Goal: Task Accomplishment & Management: Manage account settings

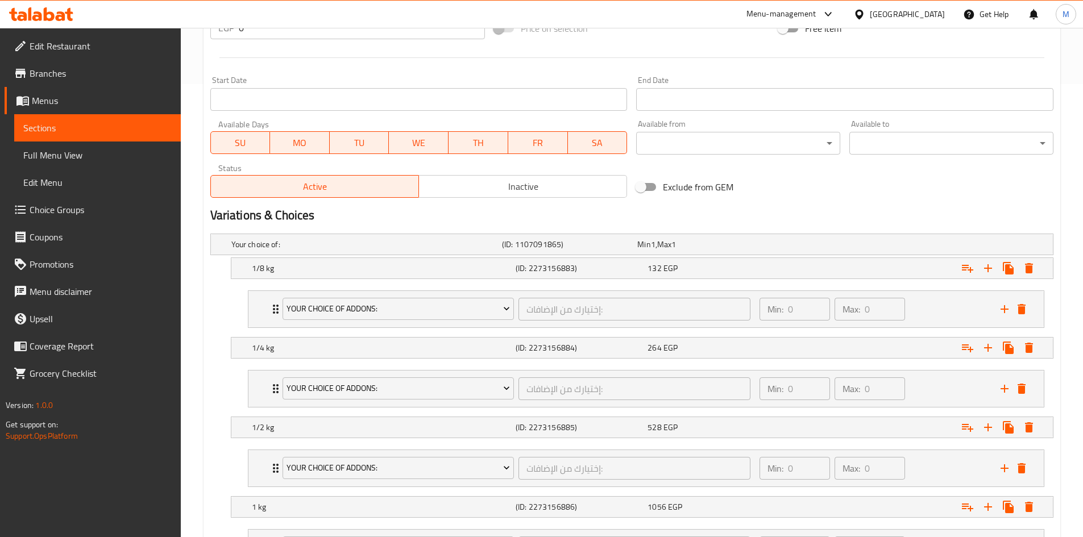
scroll to position [560, 0]
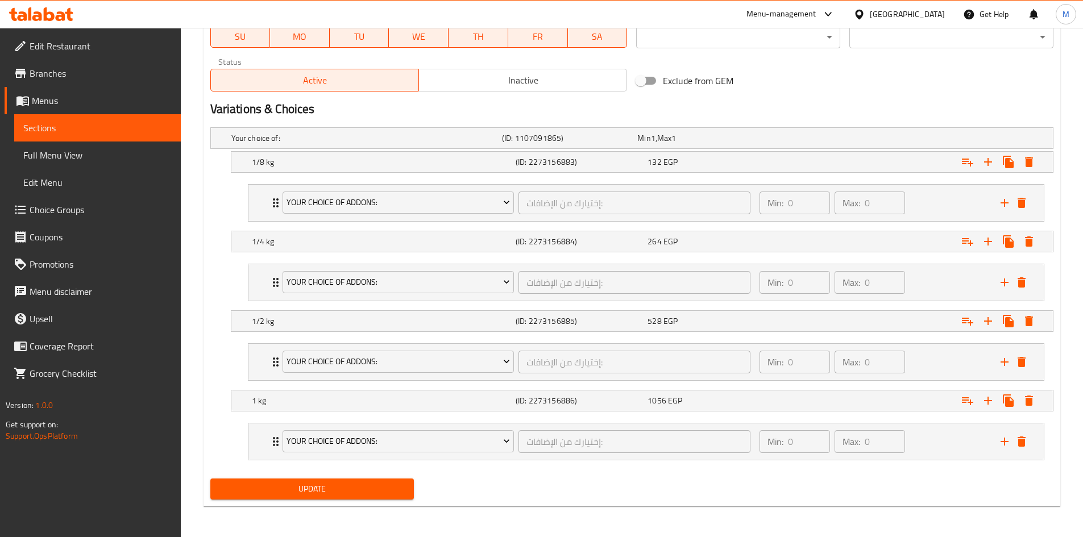
scroll to position [560, 0]
click at [280, 283] on div "Your Choice Of Addons:" at bounding box center [398, 281] width 236 height 27
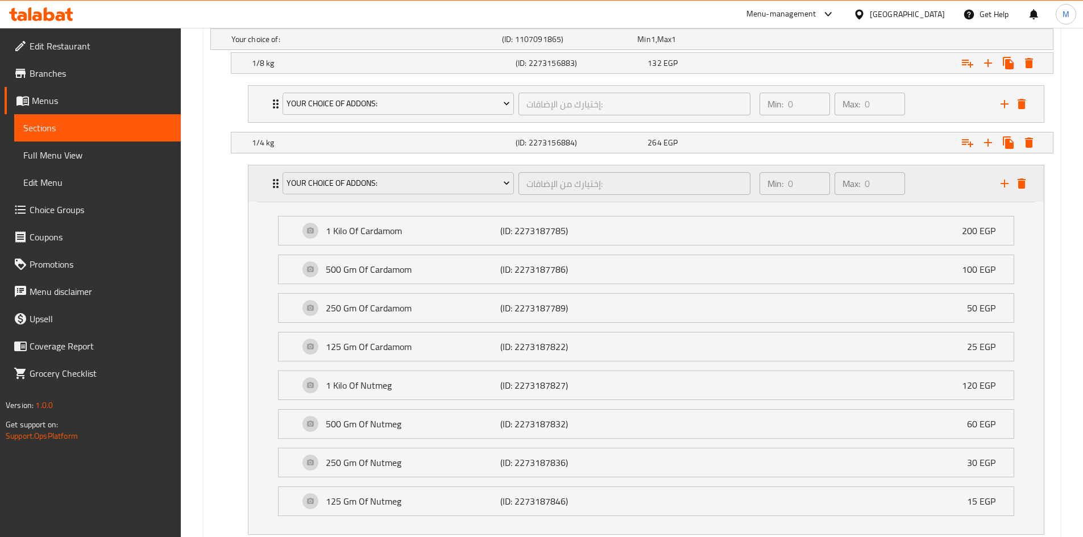
scroll to position [674, 0]
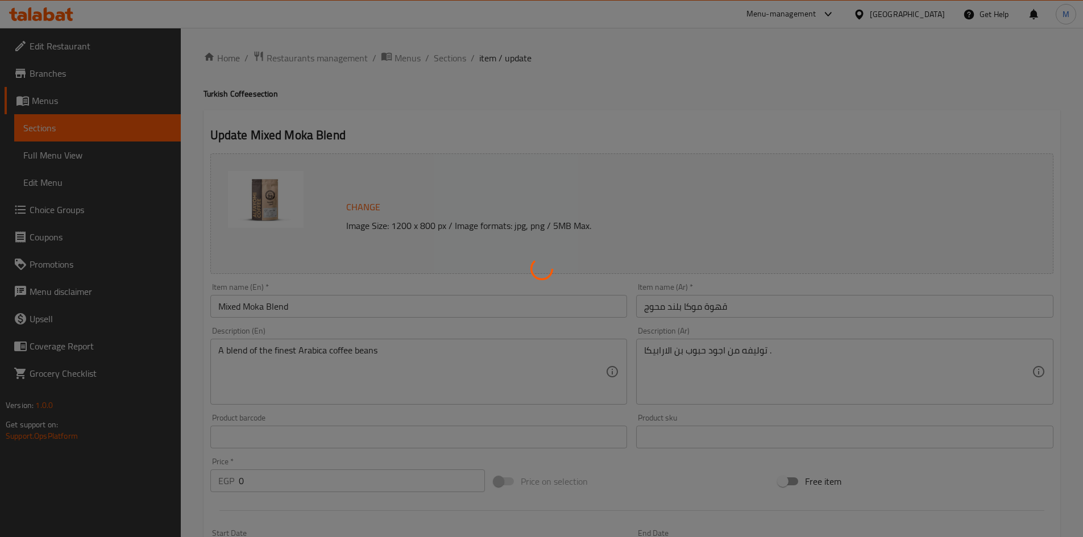
type input "إختيارك من القهوة:"
type input "1"
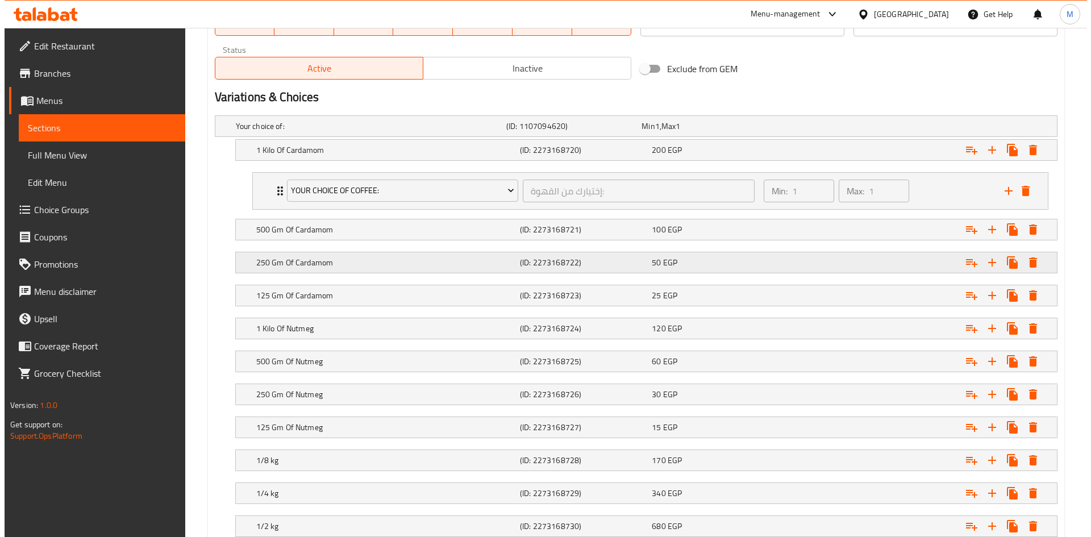
scroll to position [571, 0]
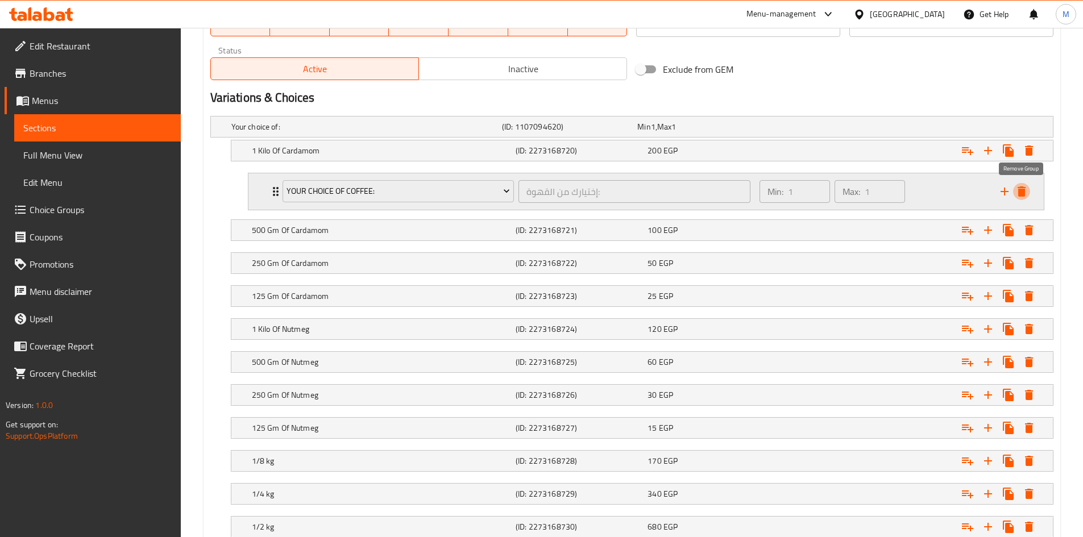
click at [1024, 186] on icon "delete" at bounding box center [1022, 192] width 14 height 14
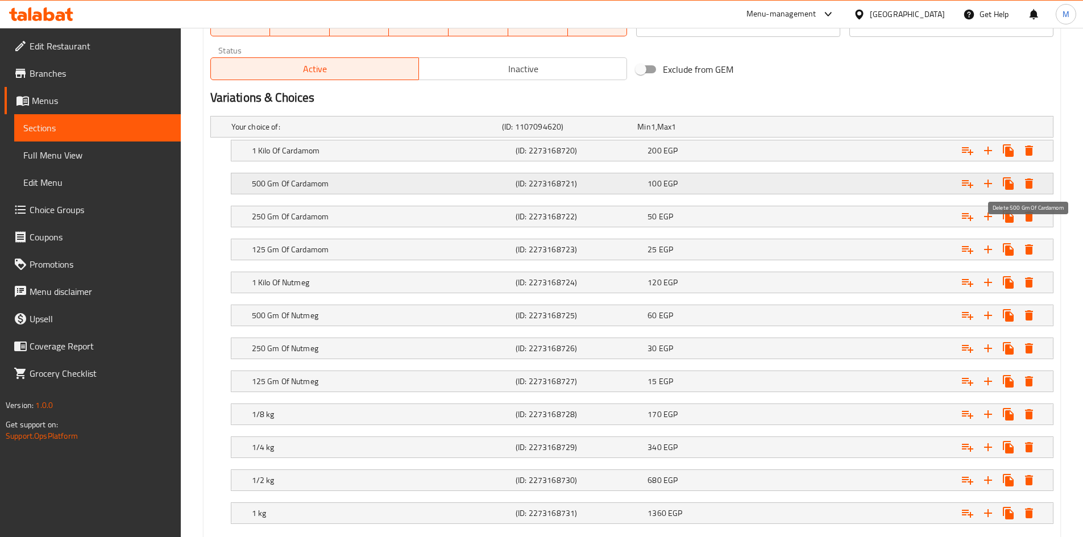
click at [1028, 182] on icon "Expand" at bounding box center [1029, 183] width 8 height 10
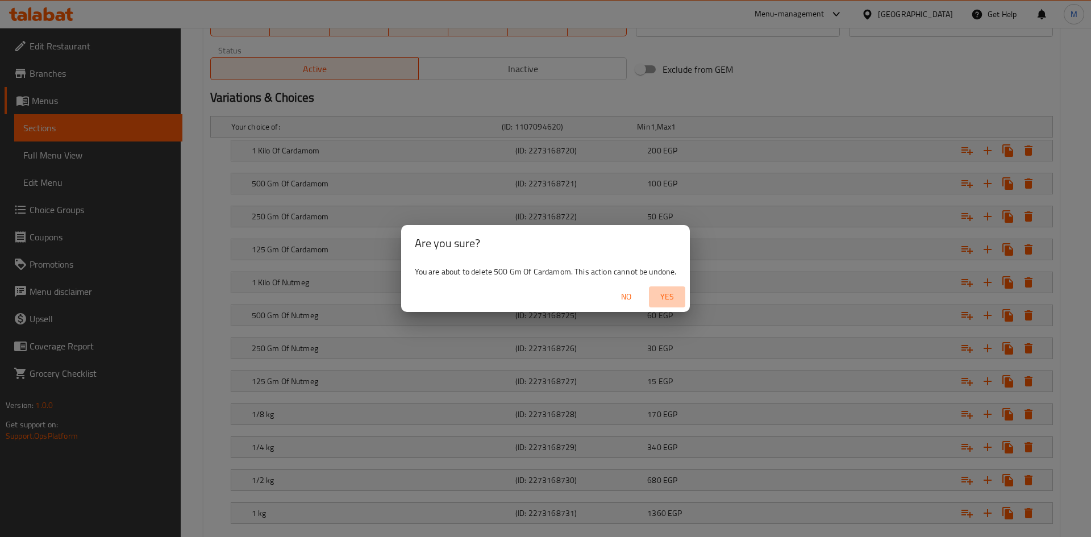
drag, startPoint x: 677, startPoint y: 301, endPoint x: 904, endPoint y: 229, distance: 237.3
click at [678, 301] on span "Yes" at bounding box center [667, 297] width 27 height 14
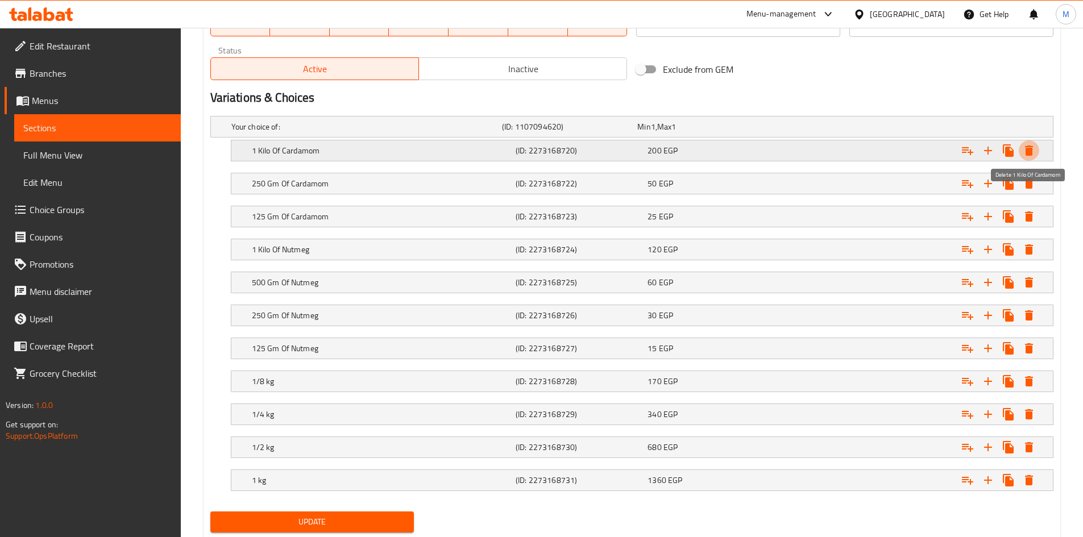
click at [1031, 151] on icon "Expand" at bounding box center [1029, 150] width 8 height 10
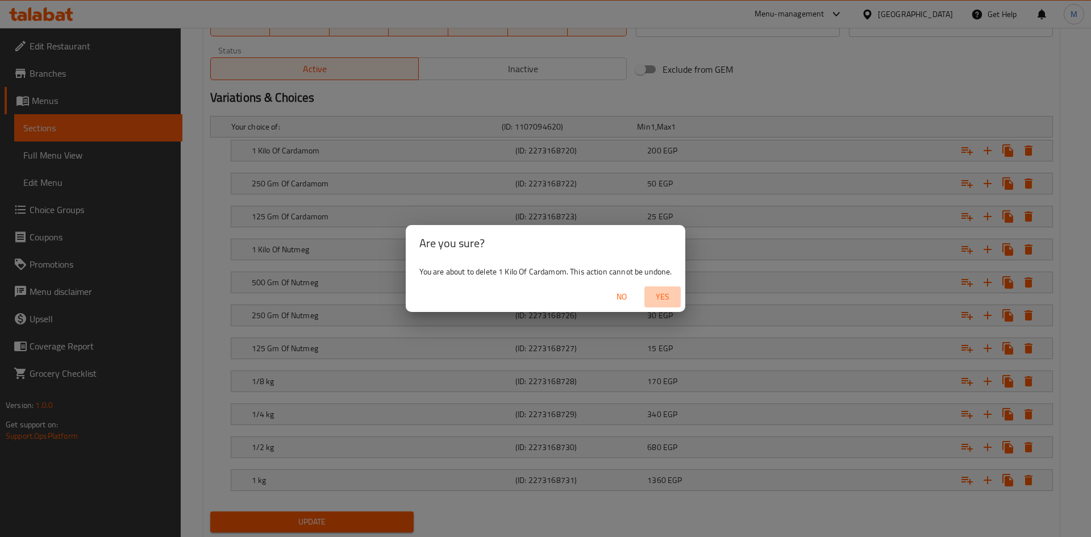
click at [662, 301] on span "Yes" at bounding box center [662, 297] width 27 height 14
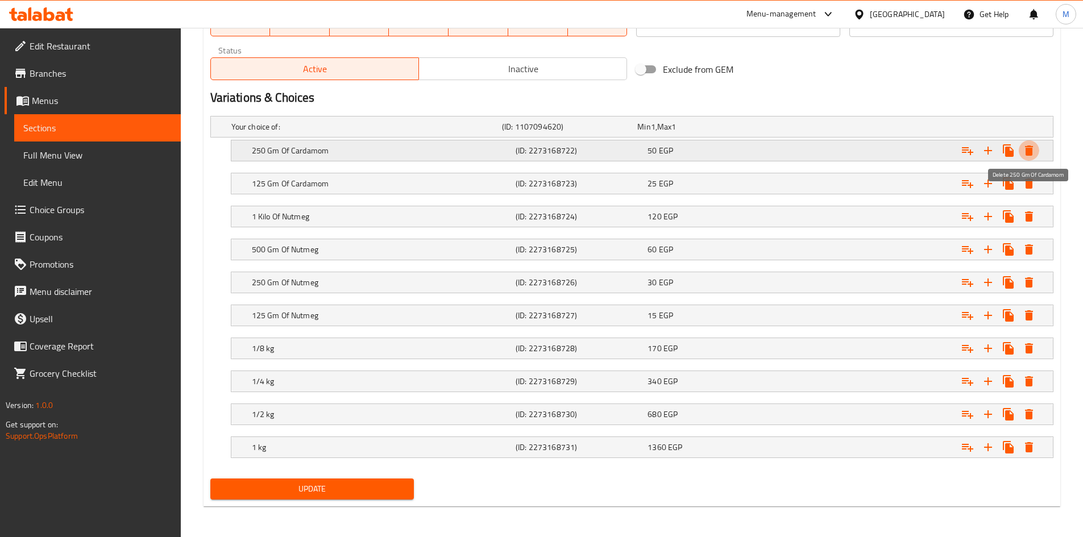
click at [1030, 154] on icon "Expand" at bounding box center [1029, 150] width 8 height 10
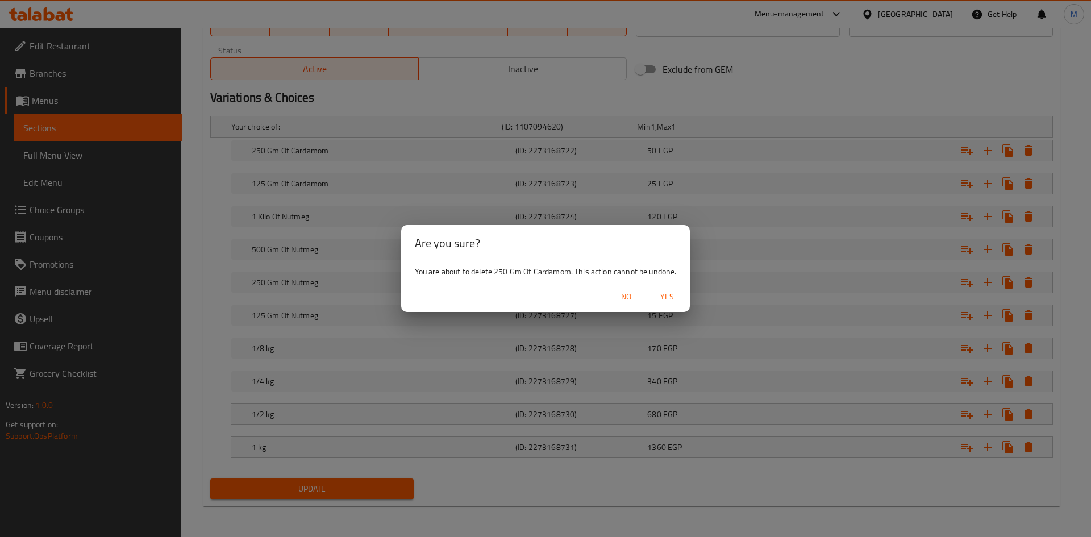
click at [673, 295] on span "Yes" at bounding box center [667, 297] width 27 height 14
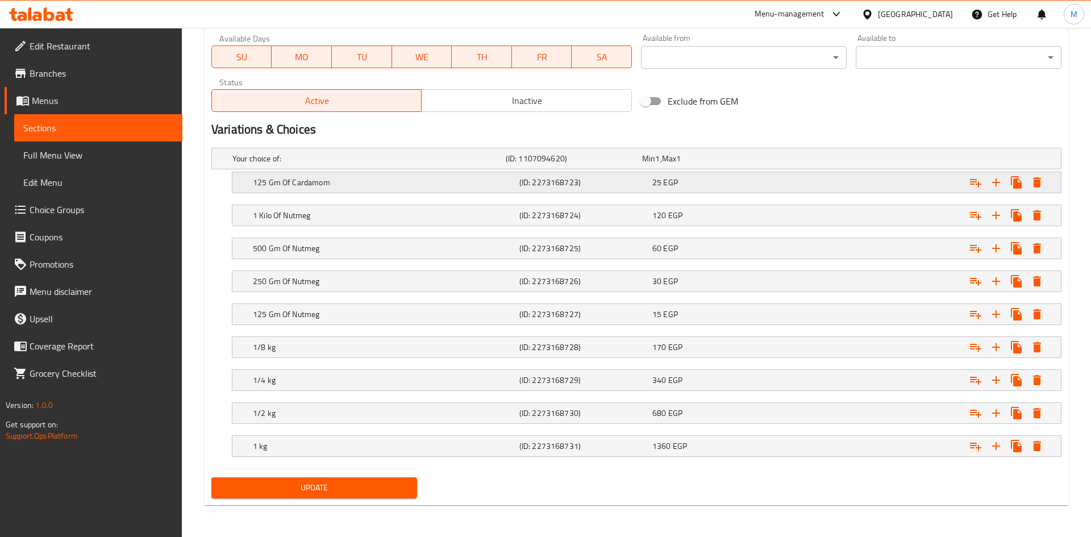
scroll to position [539, 0]
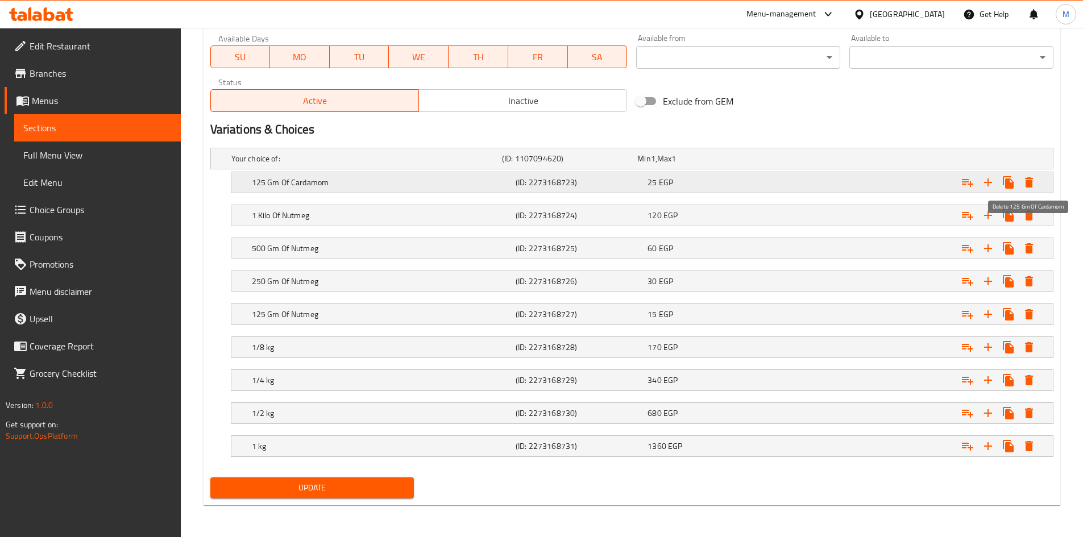
click at [1036, 180] on button "Expand" at bounding box center [1028, 182] width 20 height 20
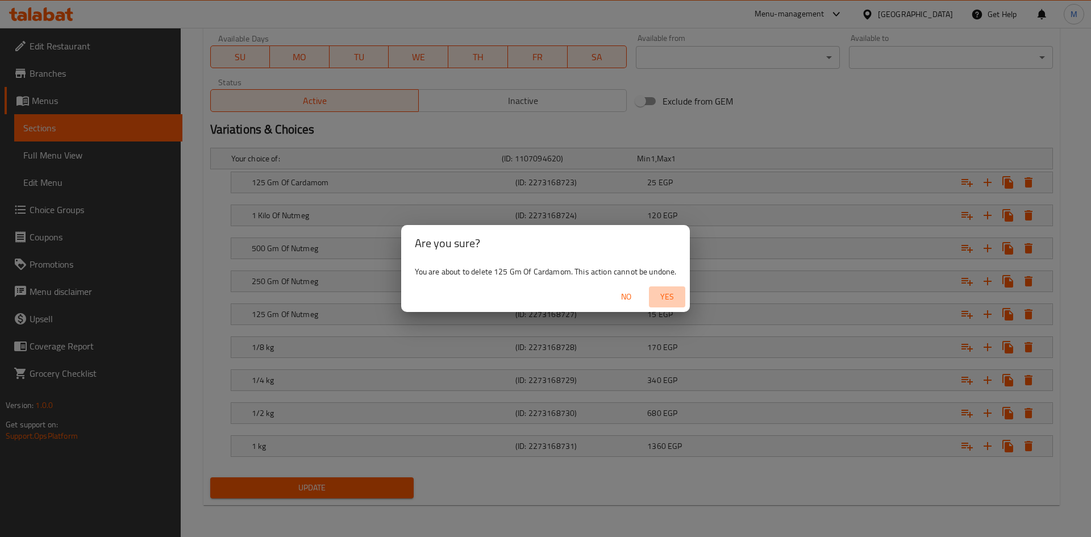
drag, startPoint x: 667, startPoint y: 294, endPoint x: 864, endPoint y: 266, distance: 199.2
click at [669, 293] on span "Yes" at bounding box center [667, 297] width 27 height 14
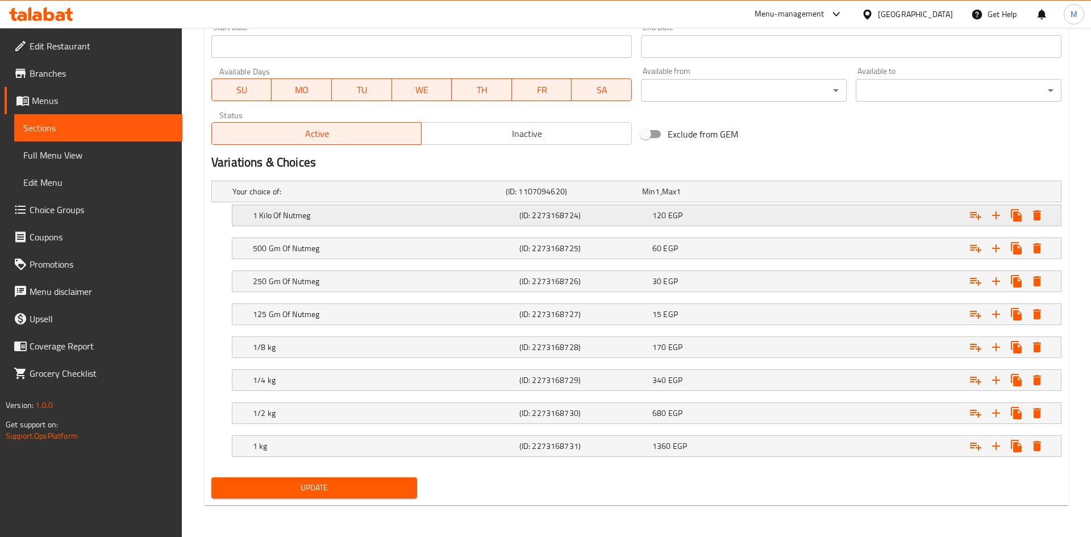
scroll to position [506, 0]
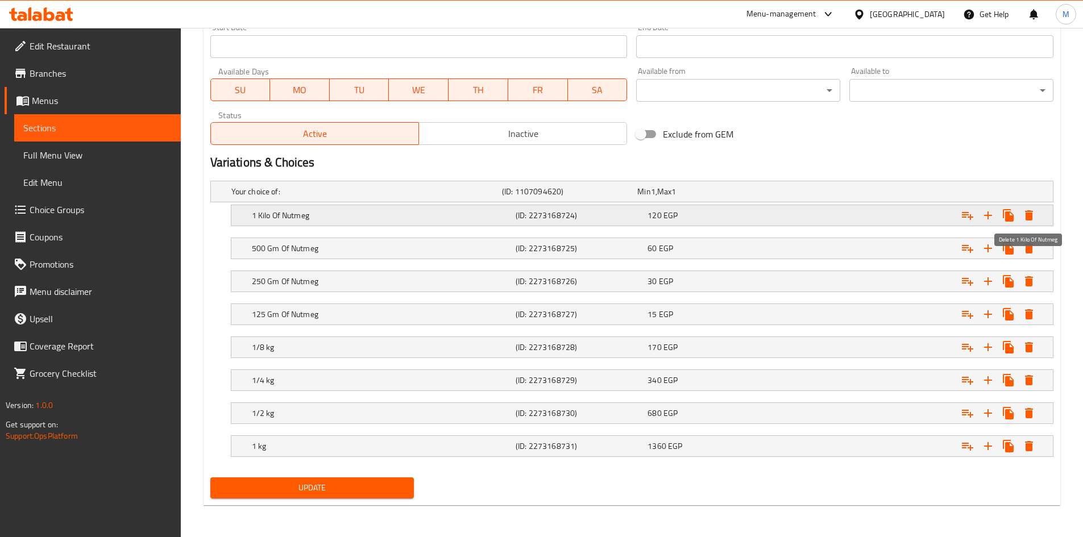
click at [1028, 217] on icon "Expand" at bounding box center [1029, 215] width 8 height 10
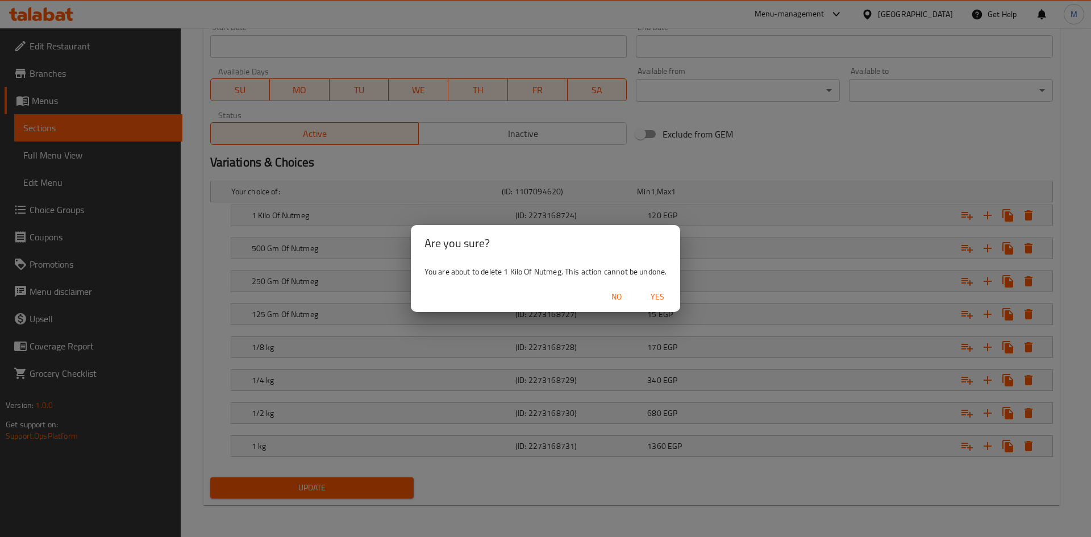
click at [659, 298] on span "Yes" at bounding box center [657, 297] width 27 height 14
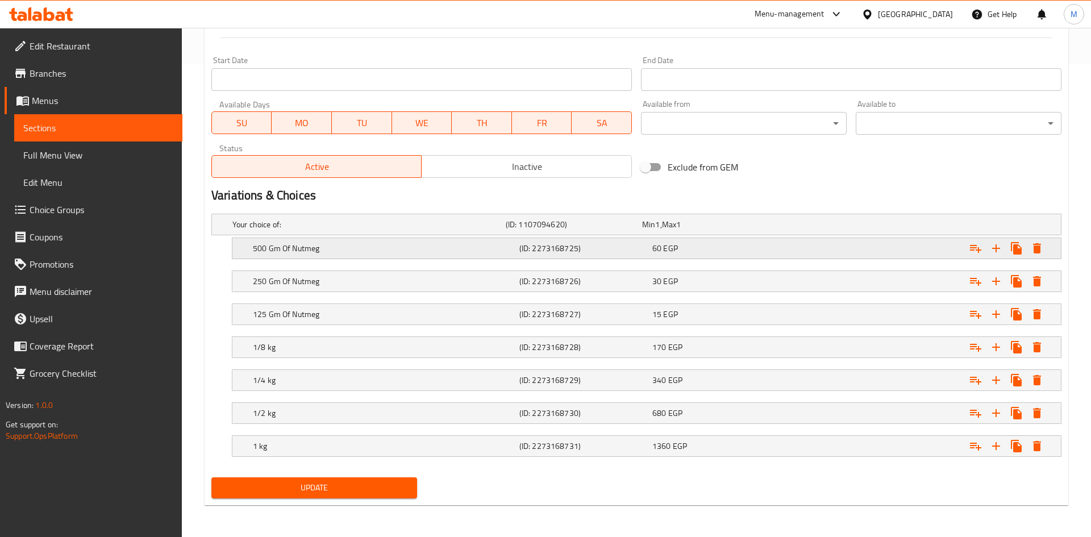
scroll to position [473, 0]
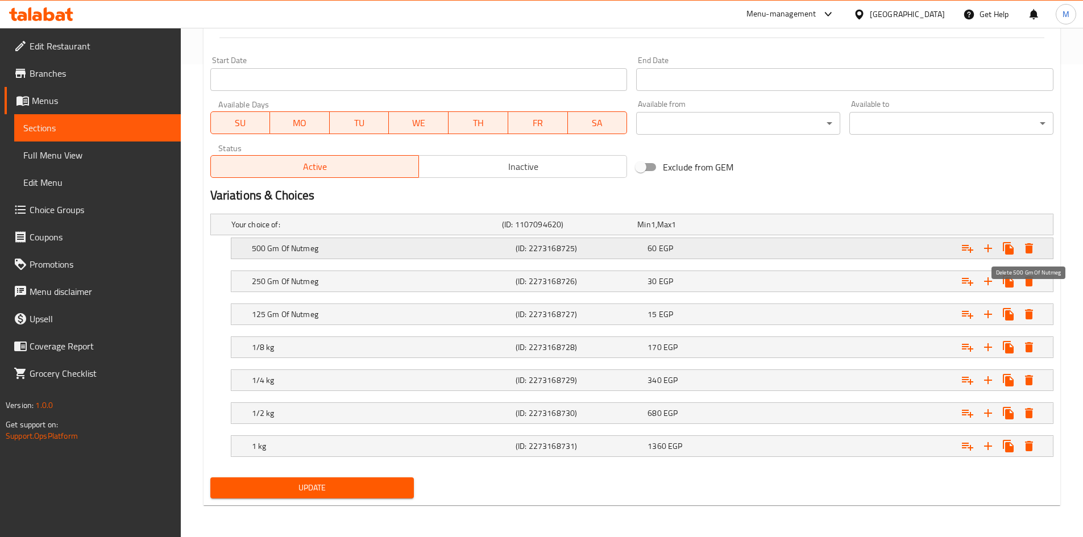
click at [1028, 252] on icon "Expand" at bounding box center [1029, 248] width 8 height 10
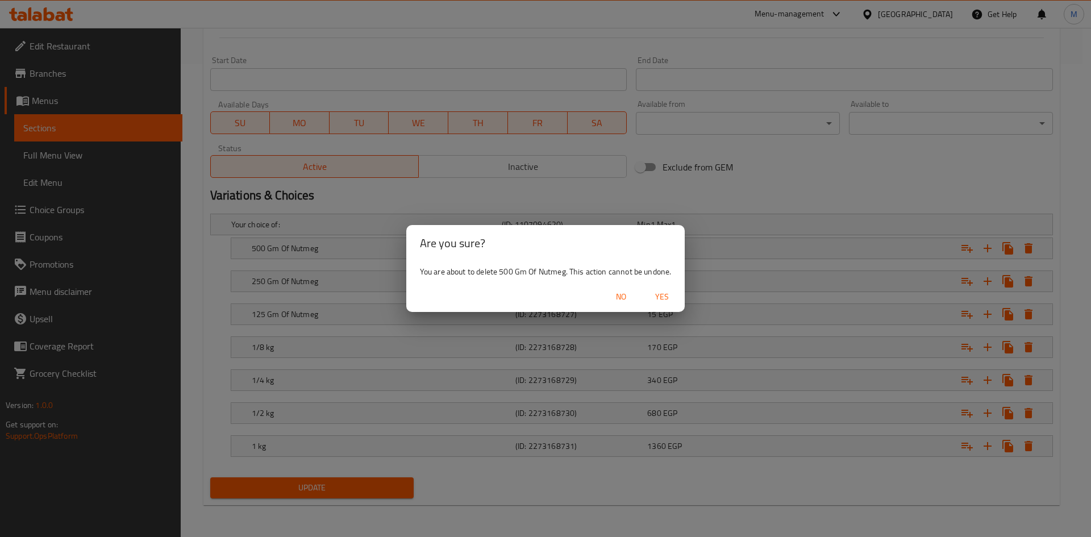
click at [668, 300] on span "Yes" at bounding box center [661, 297] width 27 height 14
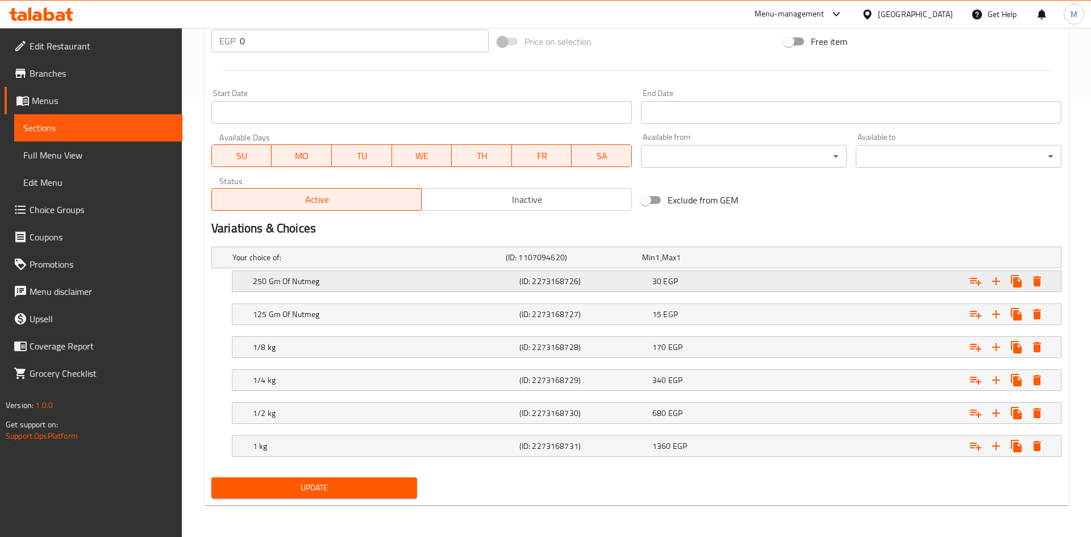
scroll to position [440, 0]
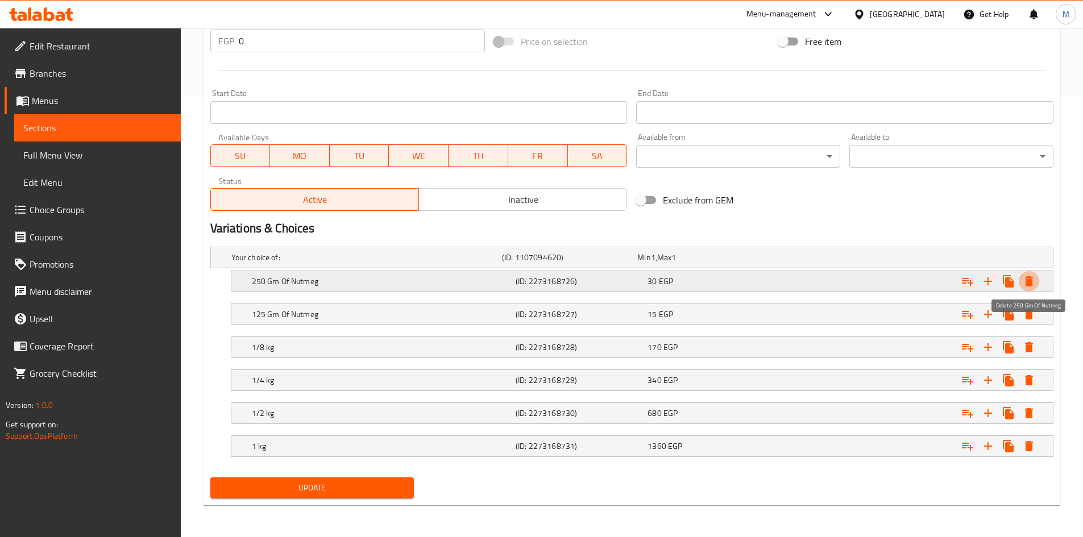
click at [1029, 281] on icon "Expand" at bounding box center [1029, 281] width 8 height 10
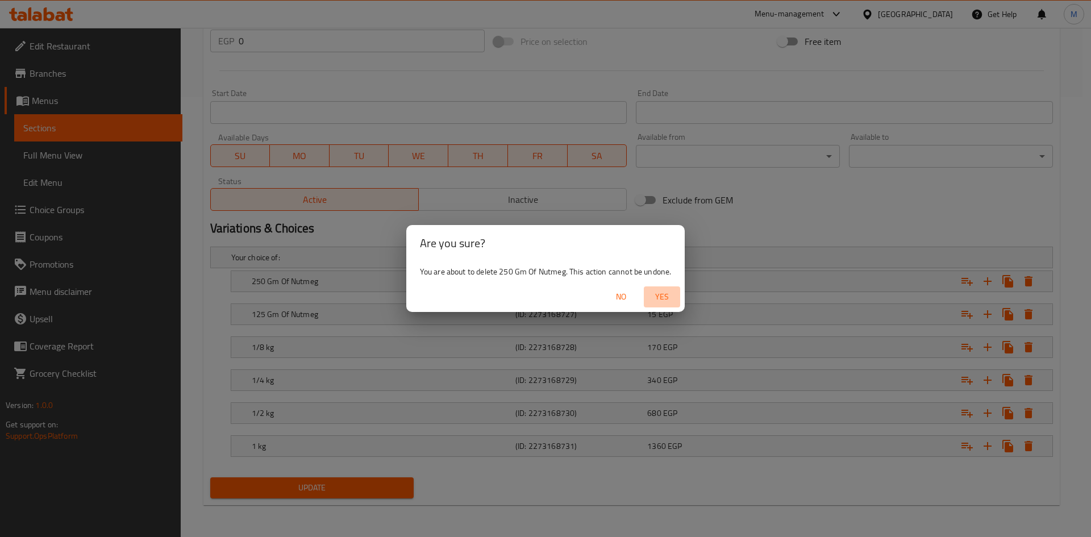
drag, startPoint x: 660, startPoint y: 300, endPoint x: 892, endPoint y: 300, distance: 231.9
click at [660, 300] on span "Yes" at bounding box center [661, 297] width 27 height 14
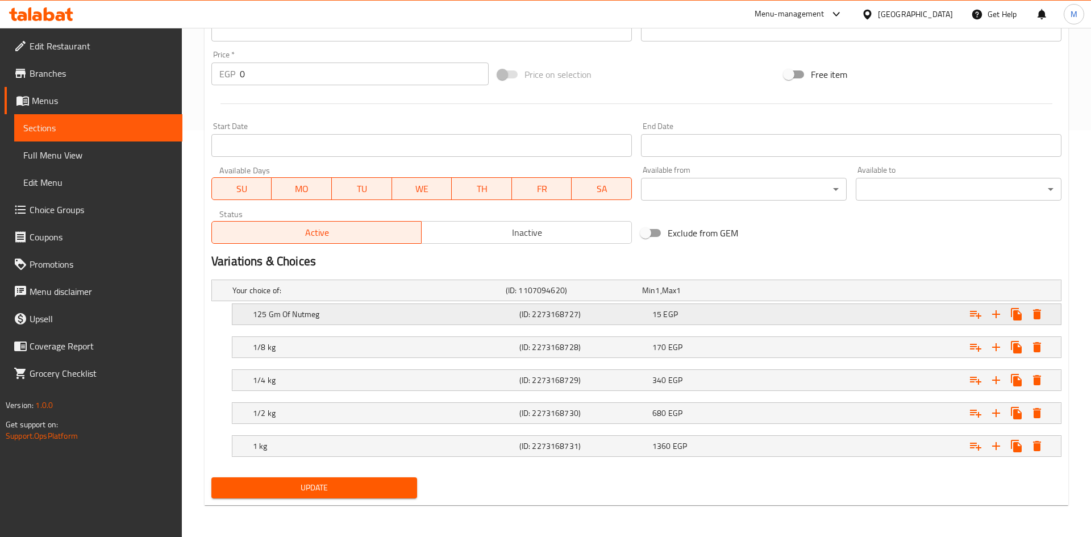
scroll to position [407, 0]
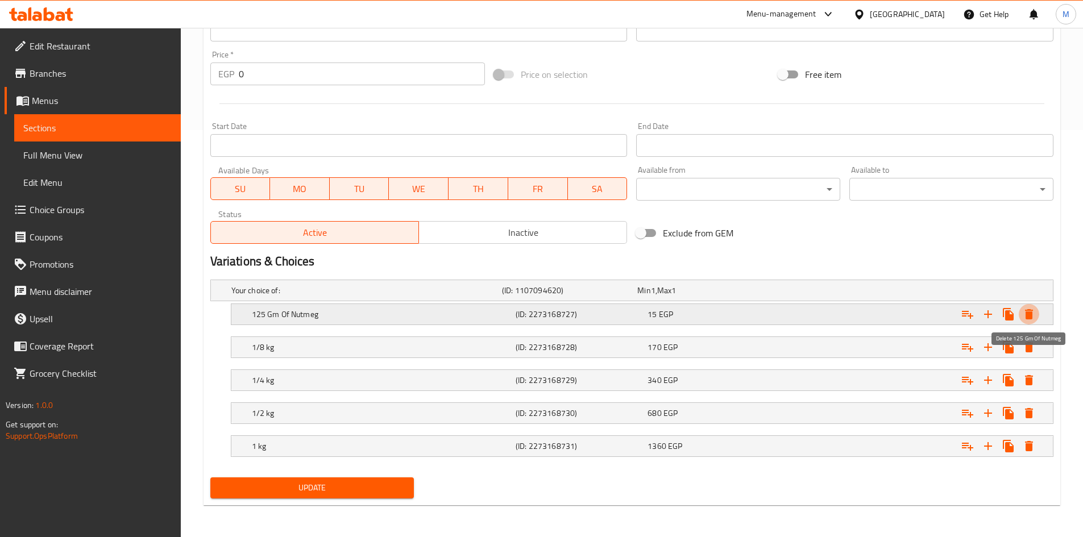
click at [1026, 317] on icon "Expand" at bounding box center [1029, 314] width 8 height 10
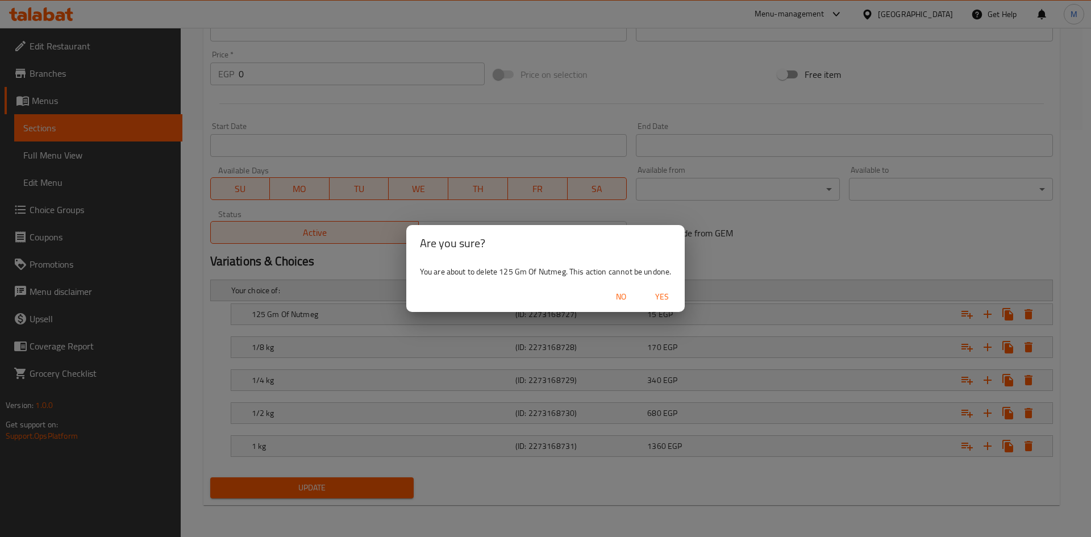
drag, startPoint x: 658, startPoint y: 292, endPoint x: 633, endPoint y: 332, distance: 46.7
click at [659, 293] on span "Yes" at bounding box center [661, 297] width 27 height 14
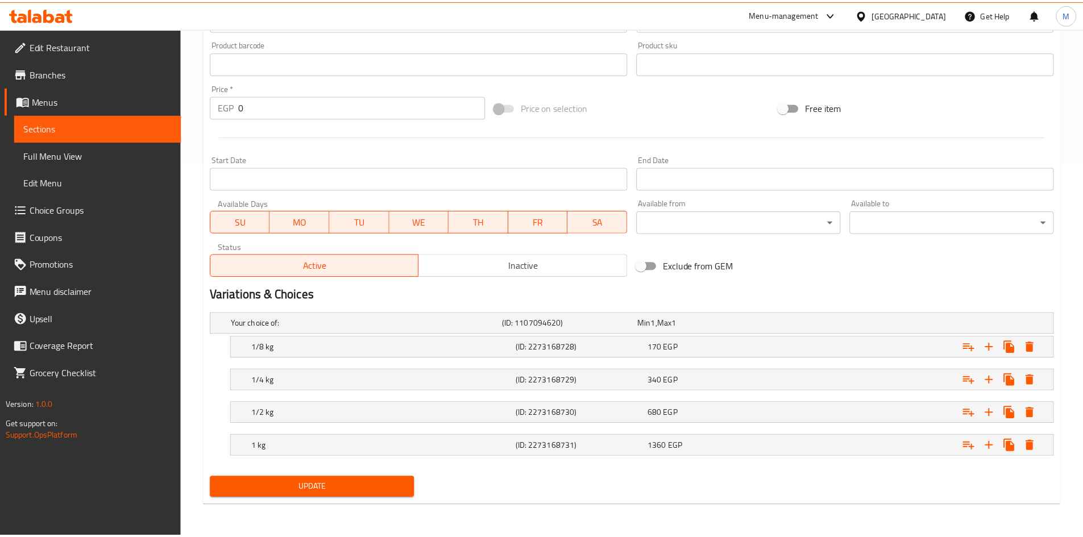
scroll to position [374, 0]
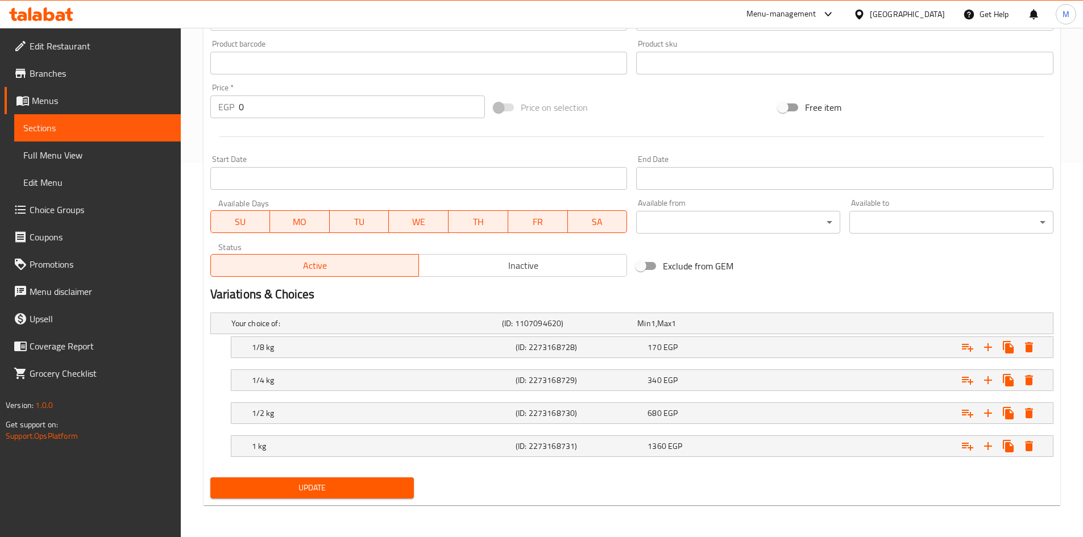
click at [363, 498] on div "Update" at bounding box center [312, 488] width 213 height 30
click at [359, 493] on span "Update" at bounding box center [312, 488] width 186 height 14
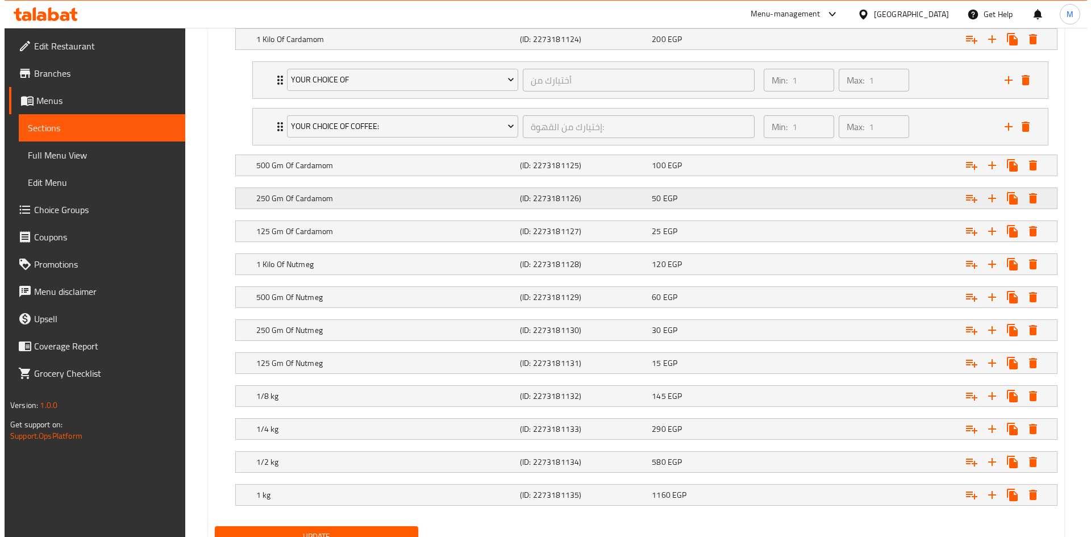
scroll to position [568, 0]
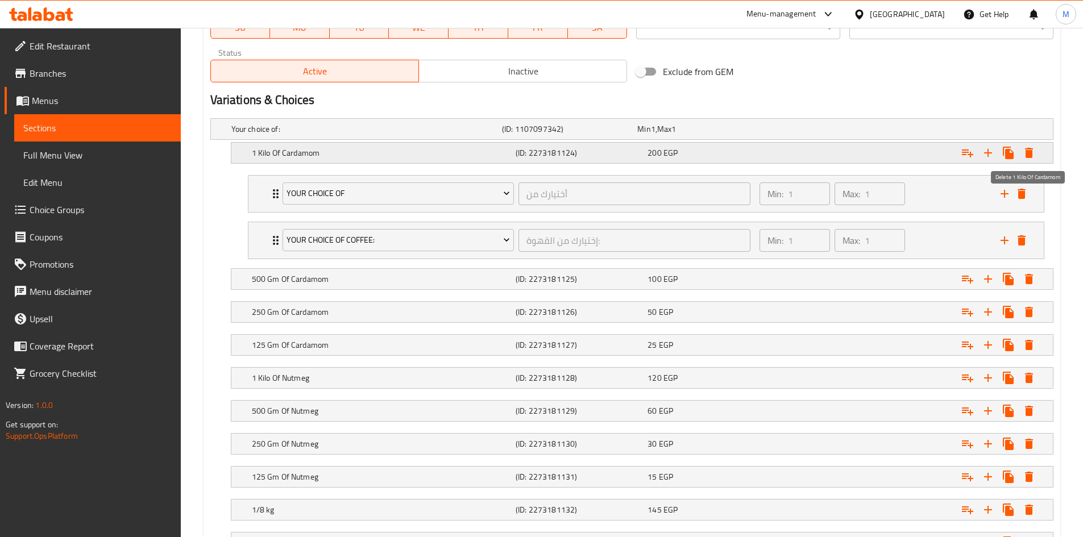
click at [1026, 160] on button "Expand" at bounding box center [1028, 153] width 20 height 20
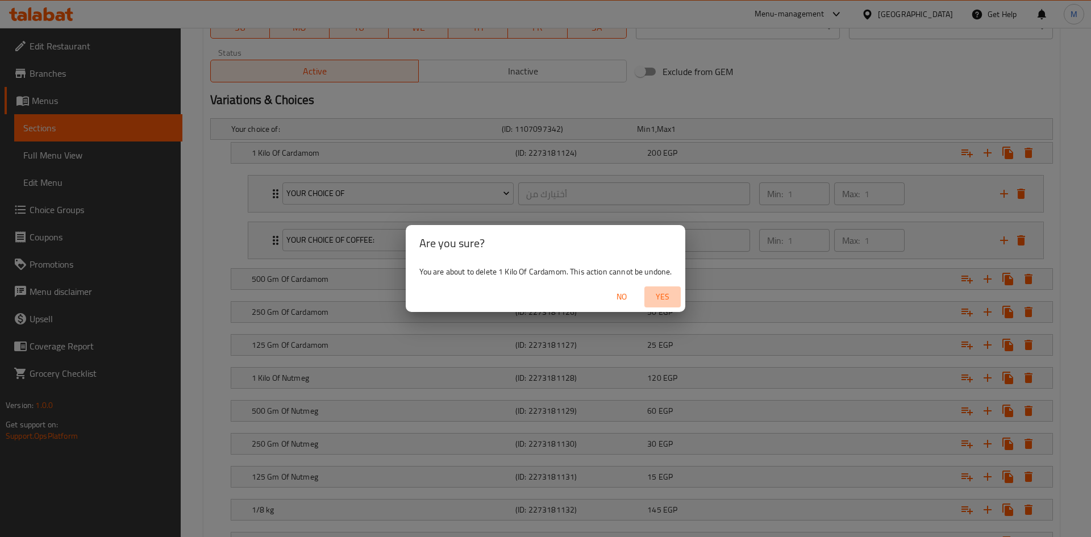
click at [657, 294] on span "Yes" at bounding box center [662, 297] width 27 height 14
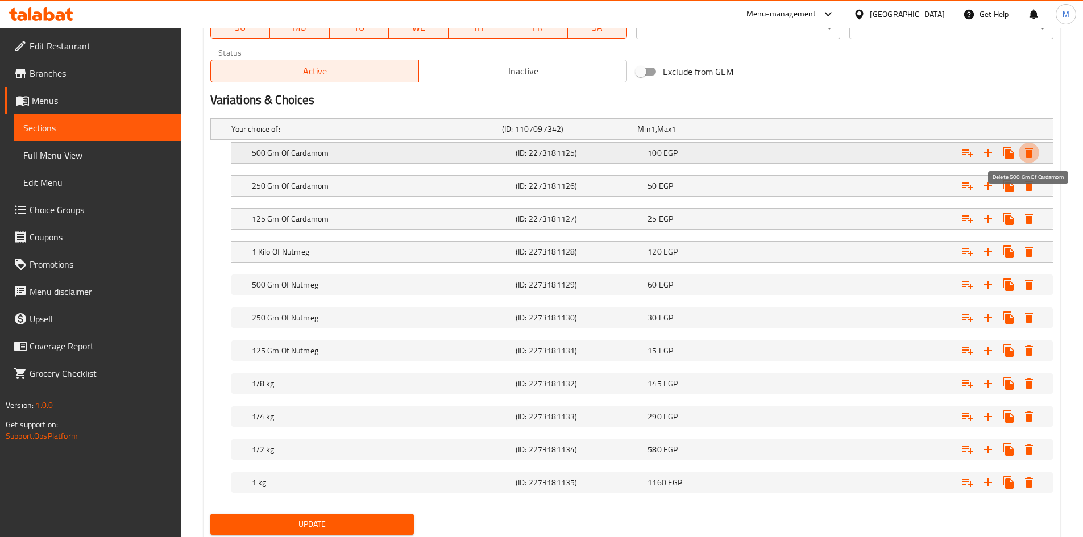
click at [1025, 157] on icon "Expand" at bounding box center [1029, 153] width 14 height 14
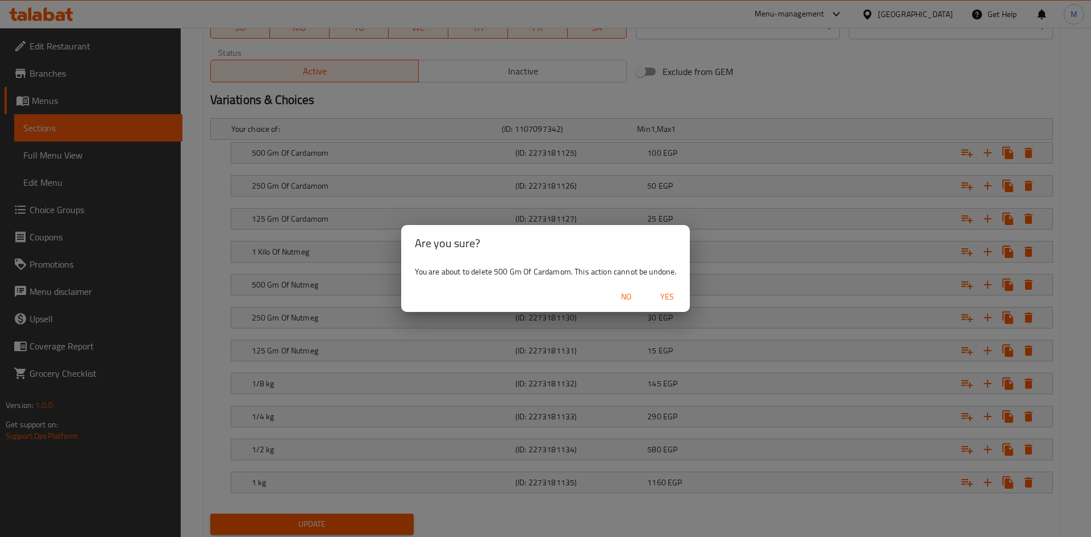
click at [673, 292] on span "Yes" at bounding box center [667, 297] width 27 height 14
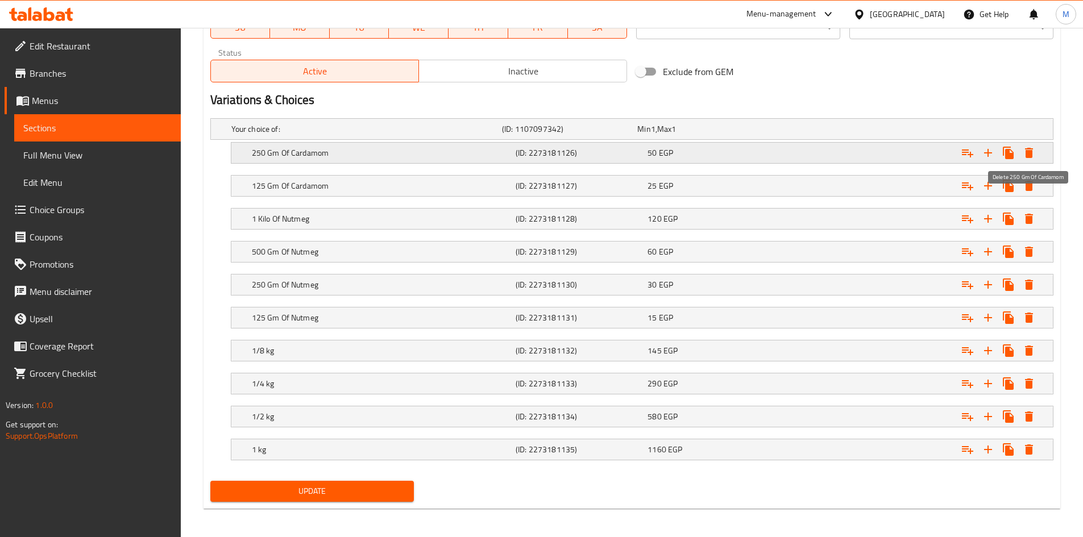
click at [1036, 153] on button "Expand" at bounding box center [1028, 153] width 20 height 20
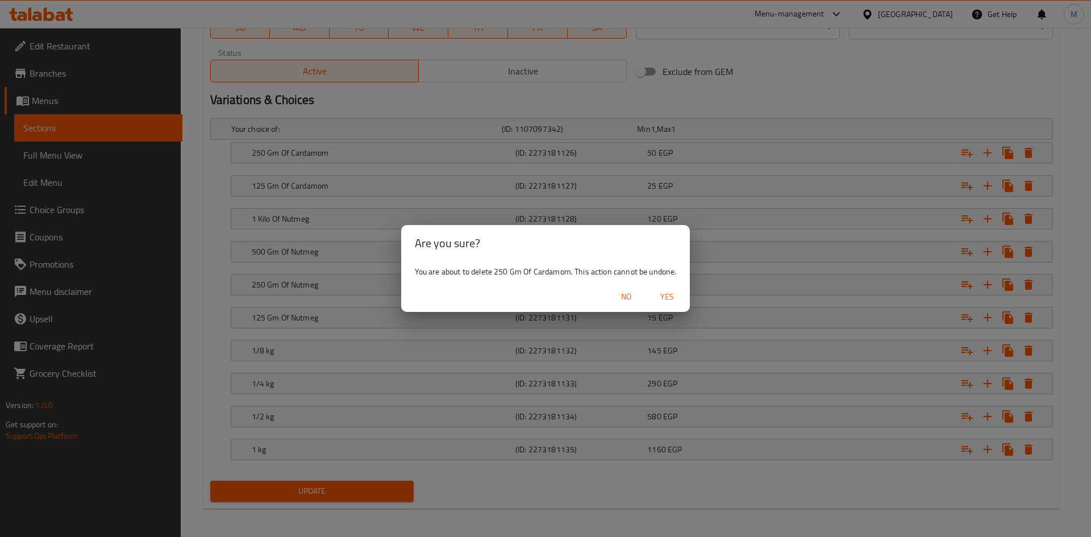
click at [677, 289] on button "Yes" at bounding box center [667, 296] width 36 height 21
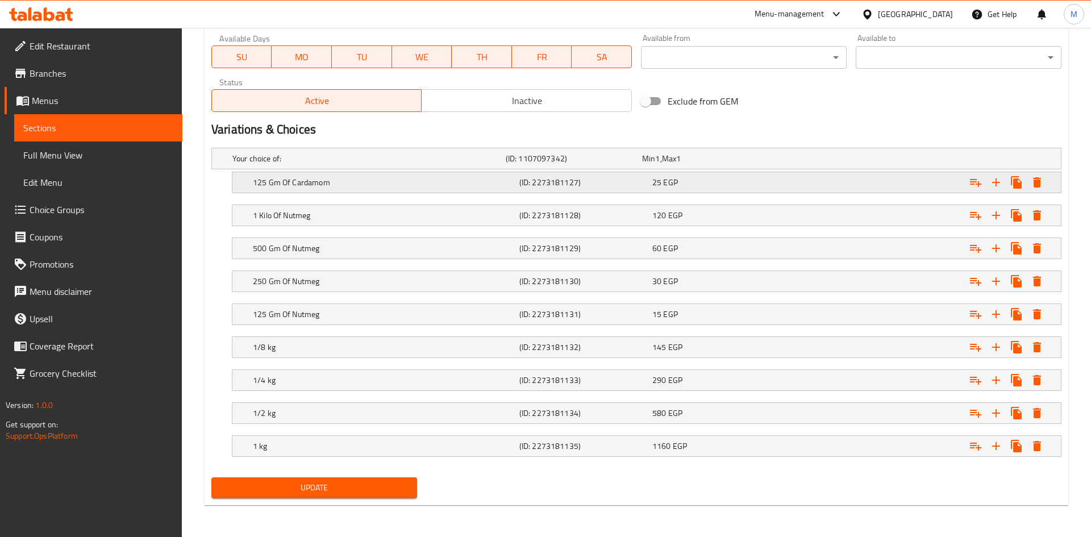
scroll to position [539, 0]
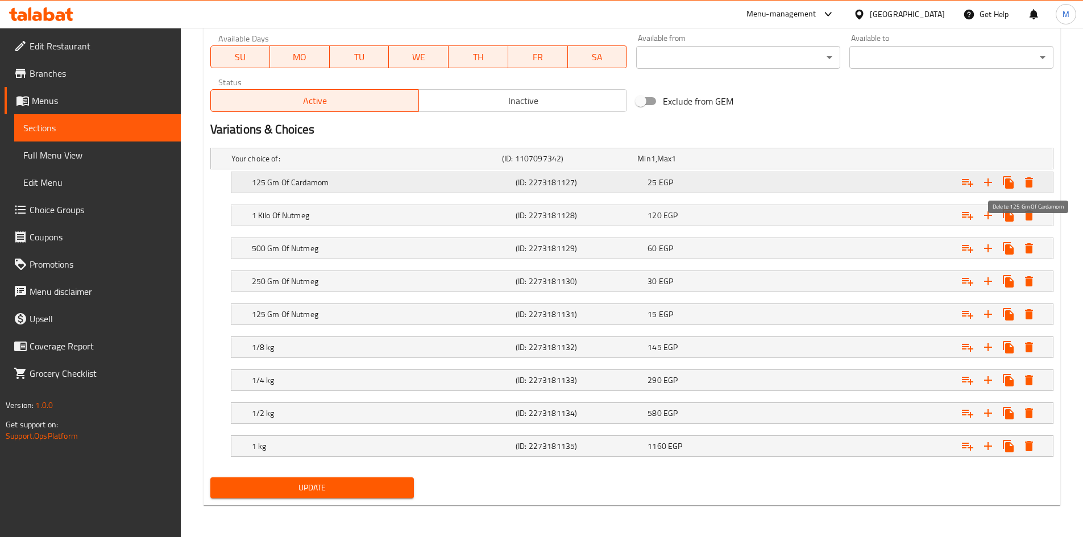
click at [1027, 179] on icon "Expand" at bounding box center [1029, 183] width 14 height 14
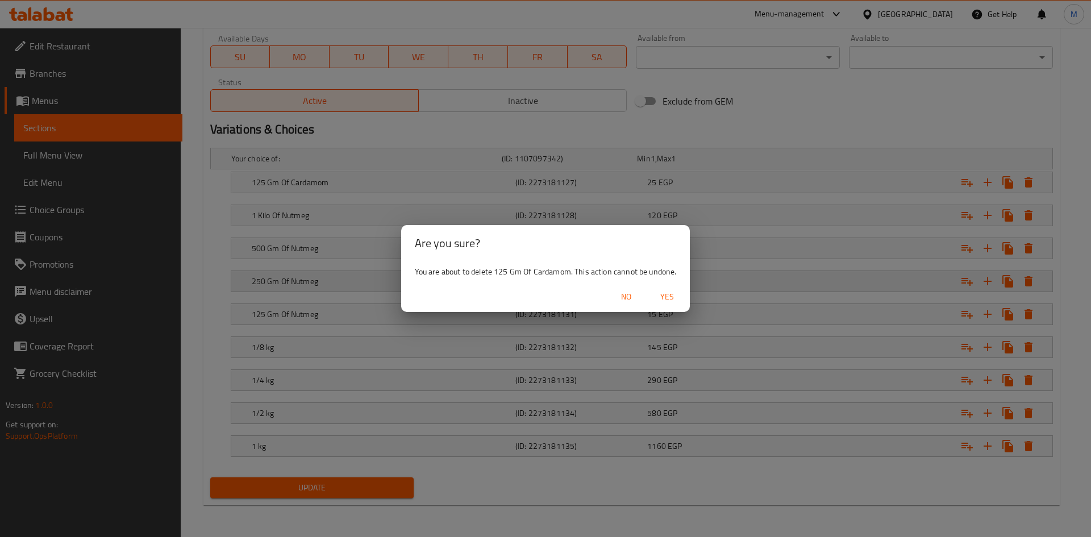
click at [673, 294] on span "Yes" at bounding box center [667, 297] width 27 height 14
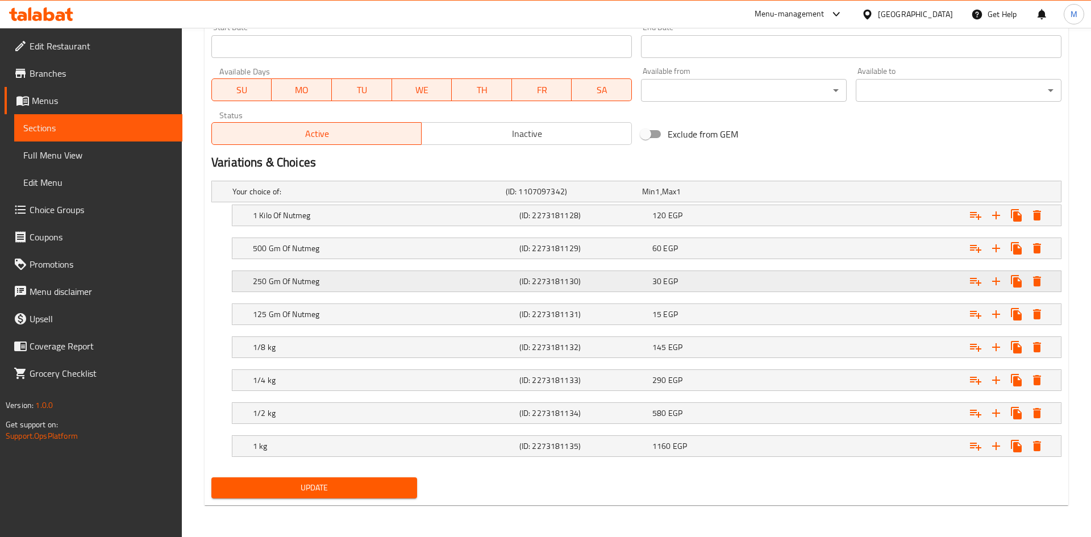
scroll to position [506, 0]
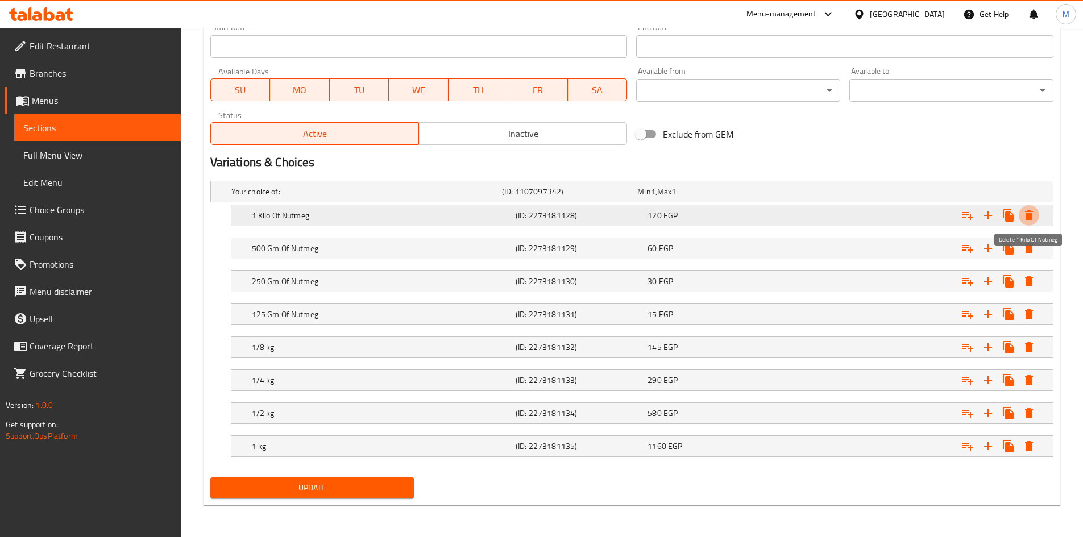
click at [1030, 214] on icon "Expand" at bounding box center [1029, 215] width 8 height 10
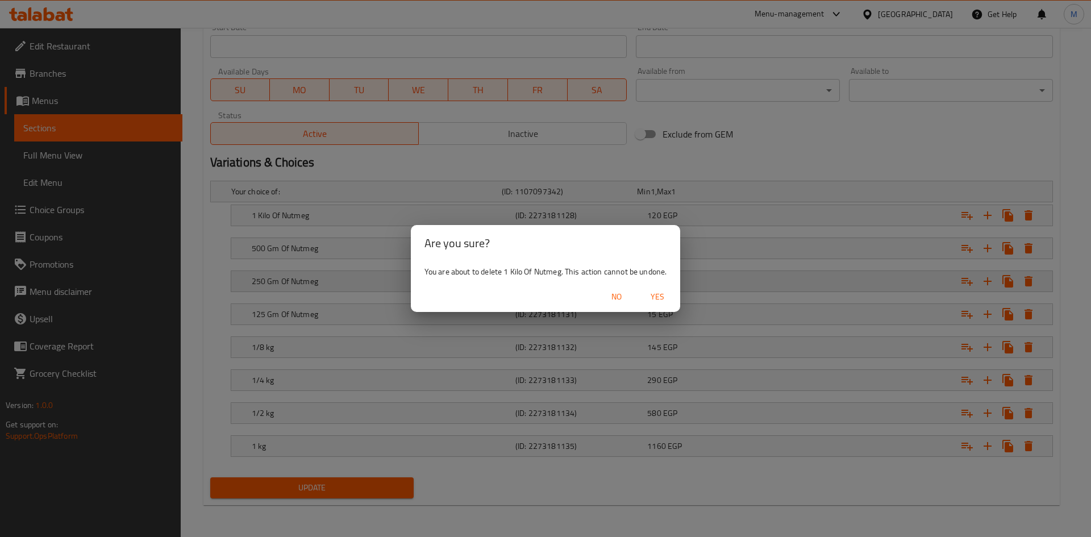
click at [658, 299] on span "Yes" at bounding box center [657, 297] width 27 height 14
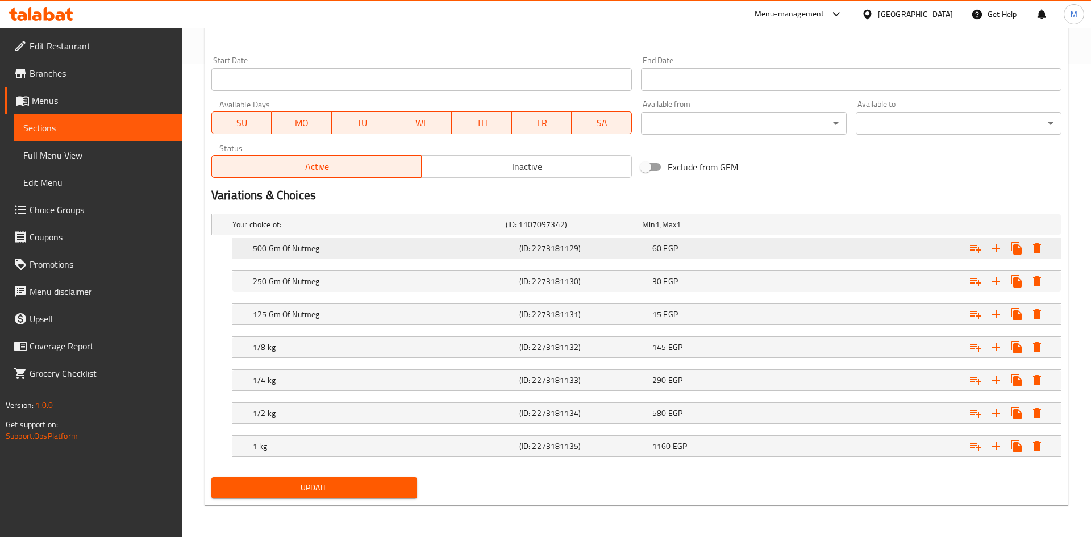
scroll to position [473, 0]
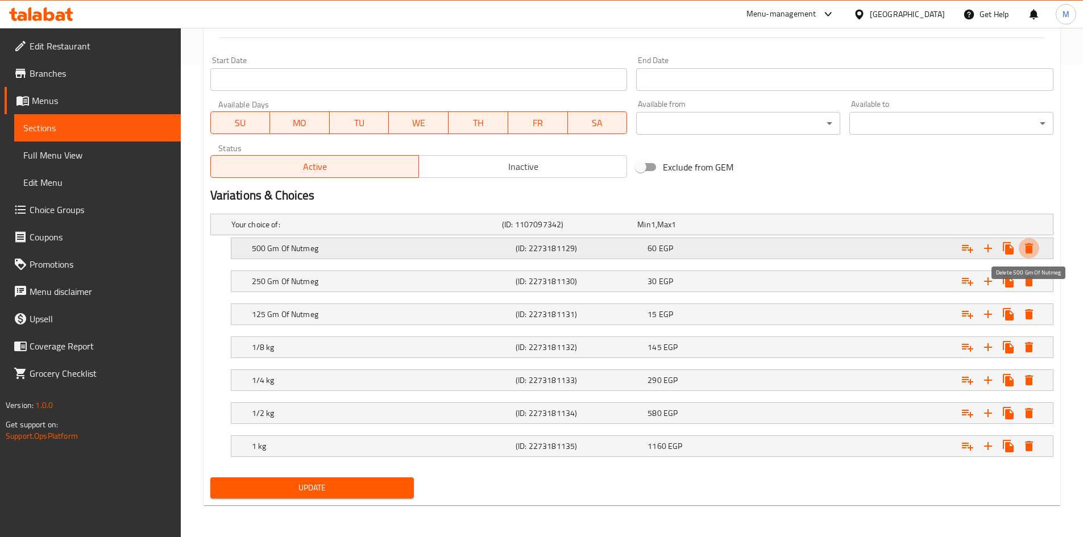
click at [1029, 250] on icon "Expand" at bounding box center [1029, 248] width 8 height 10
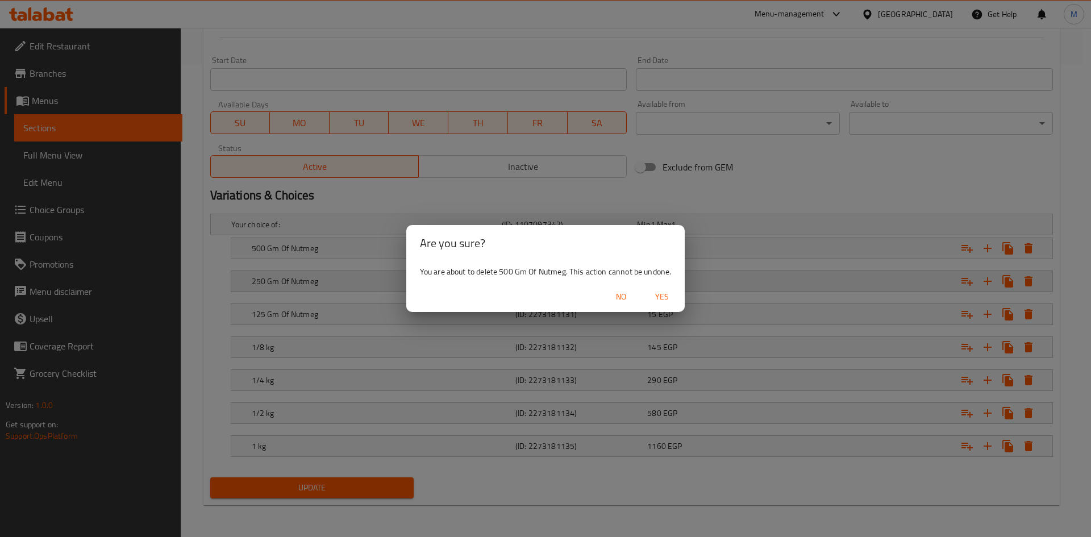
click at [671, 299] on span "Yes" at bounding box center [661, 297] width 27 height 14
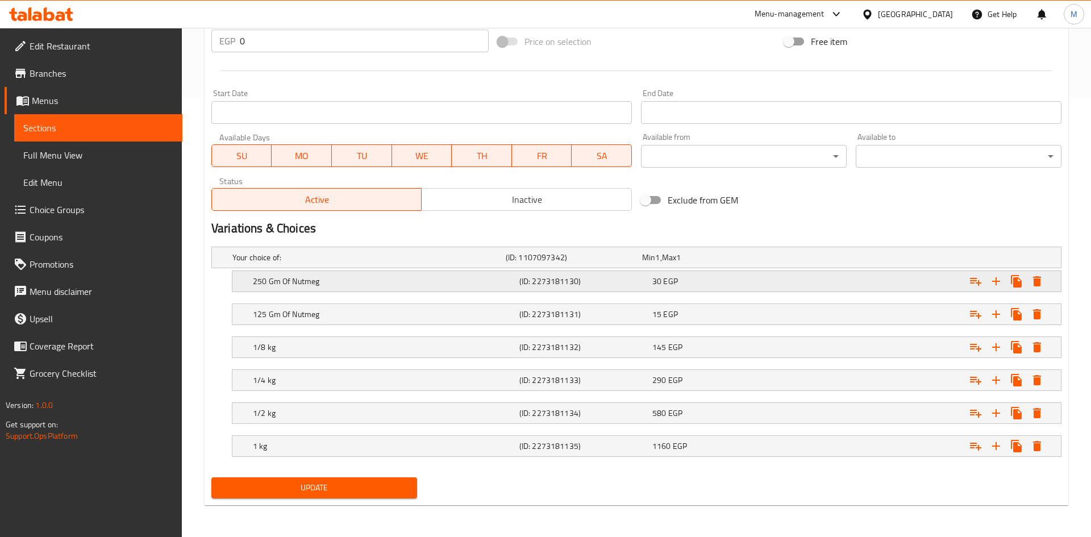
scroll to position [440, 0]
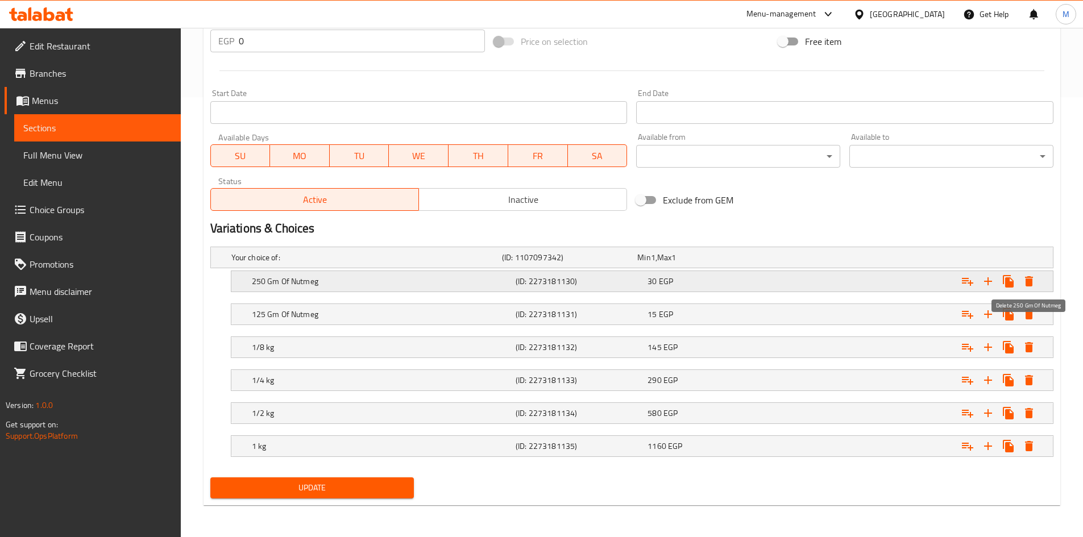
click at [1033, 283] on icon "Expand" at bounding box center [1029, 282] width 14 height 14
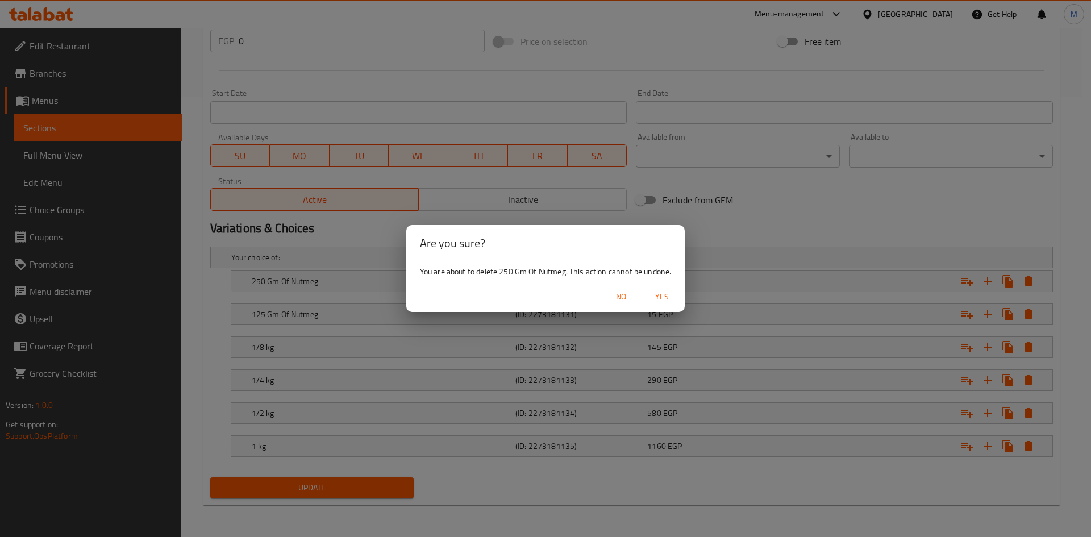
click at [677, 300] on button "Yes" at bounding box center [662, 296] width 36 height 21
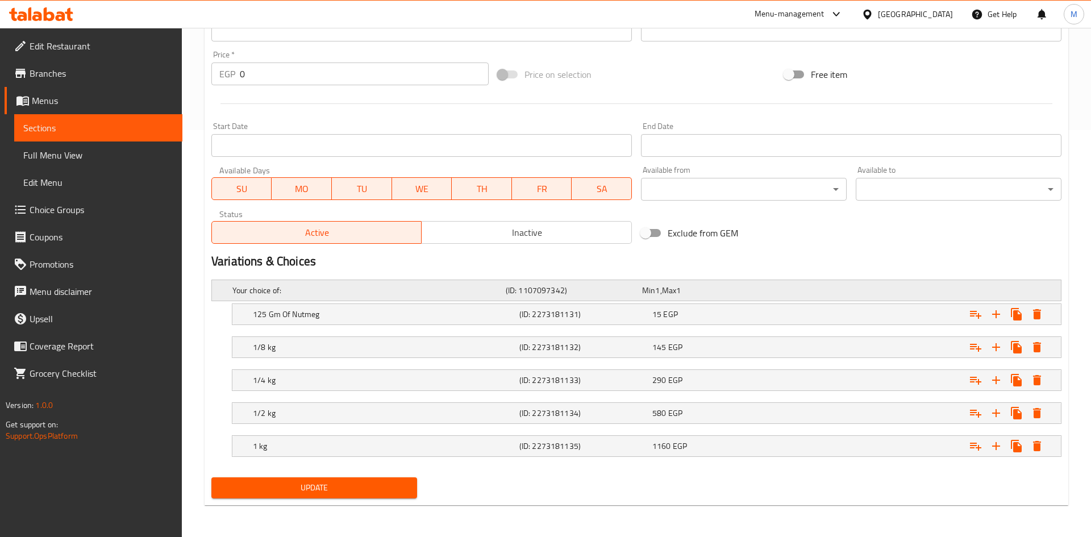
scroll to position [407, 0]
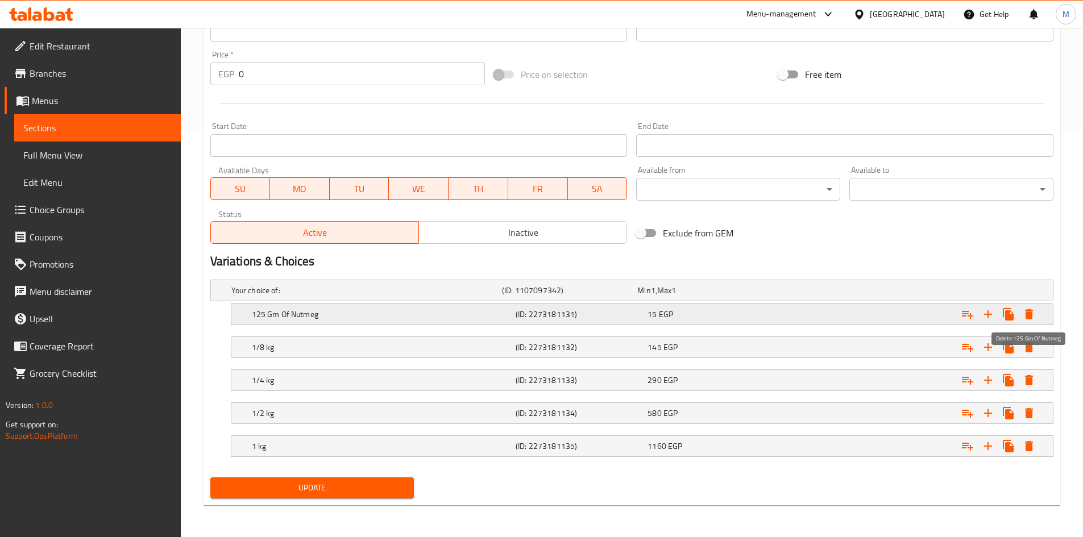
click at [1032, 313] on icon "Expand" at bounding box center [1029, 314] width 8 height 10
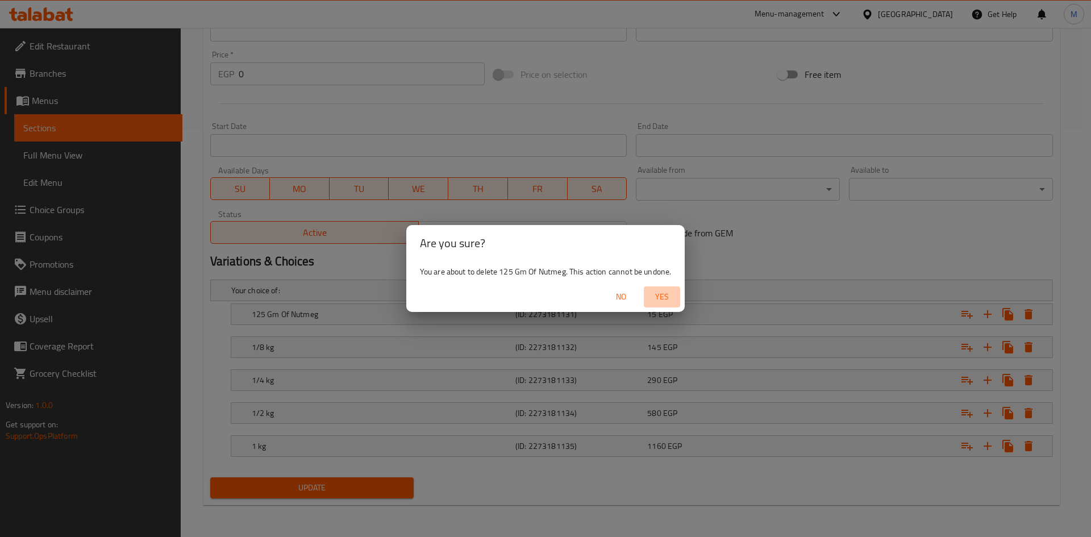
drag, startPoint x: 670, startPoint y: 302, endPoint x: 588, endPoint y: 429, distance: 151.3
click at [670, 302] on span "Yes" at bounding box center [661, 297] width 27 height 14
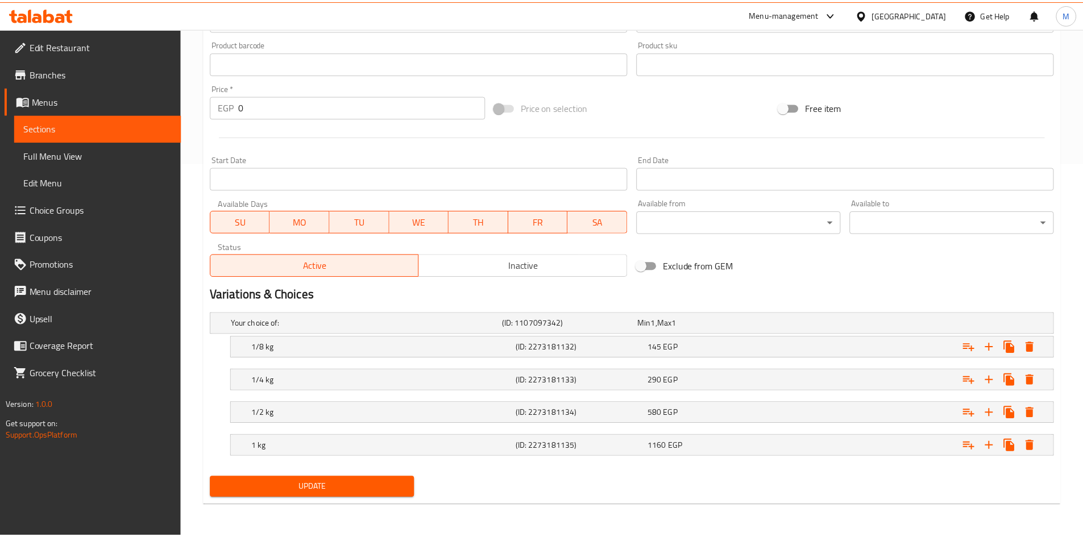
scroll to position [374, 0]
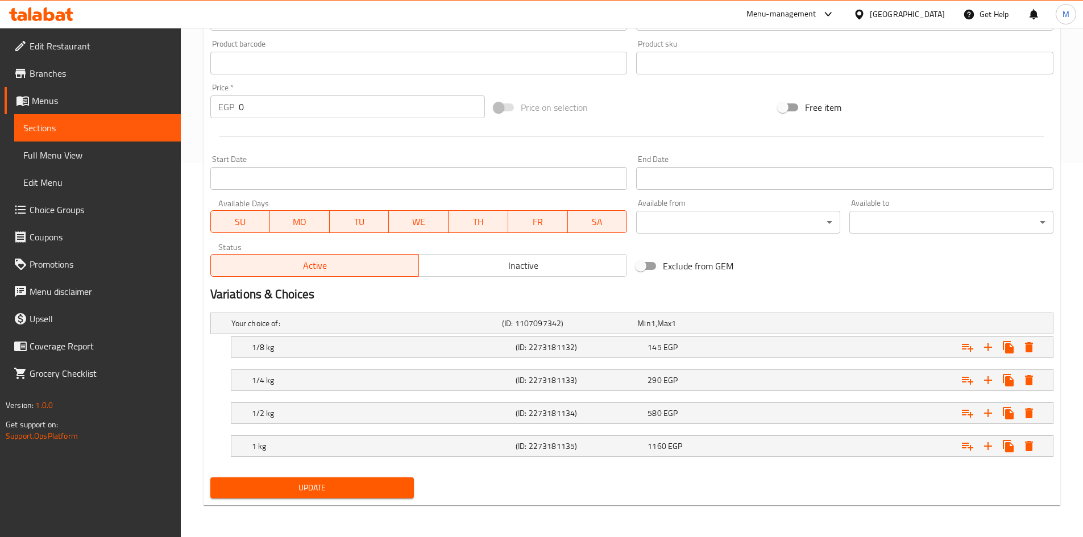
drag, startPoint x: 397, startPoint y: 491, endPoint x: 215, endPoint y: 159, distance: 378.5
click at [397, 490] on span "Update" at bounding box center [312, 488] width 186 height 14
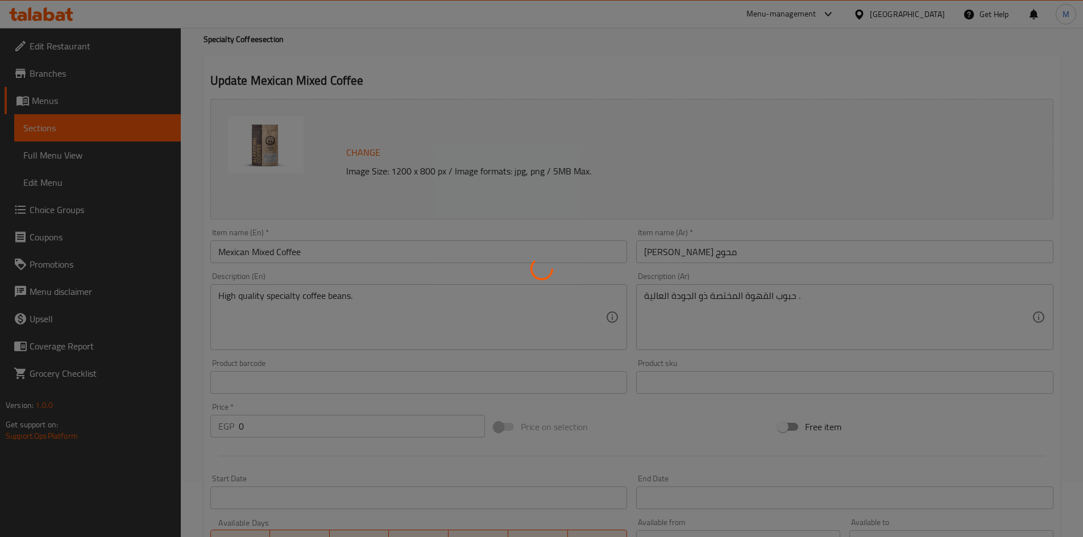
scroll to position [374, 0]
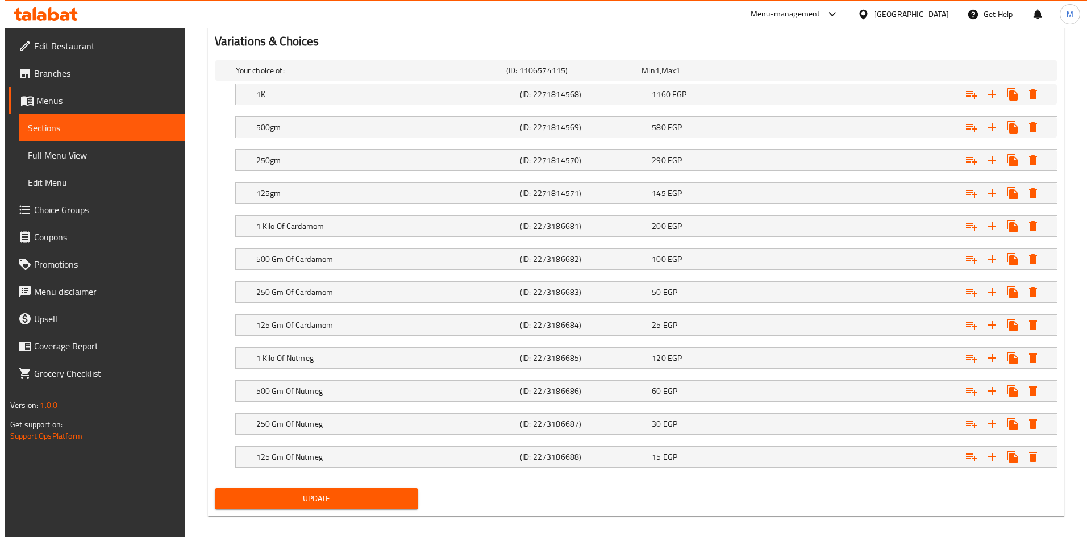
scroll to position [638, 0]
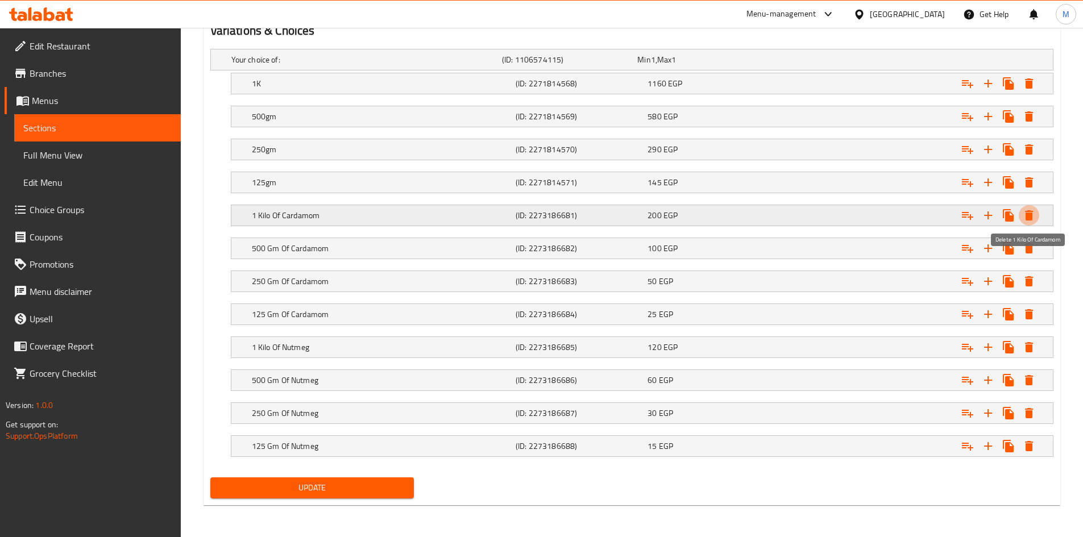
click at [1032, 216] on icon "Expand" at bounding box center [1029, 215] width 8 height 10
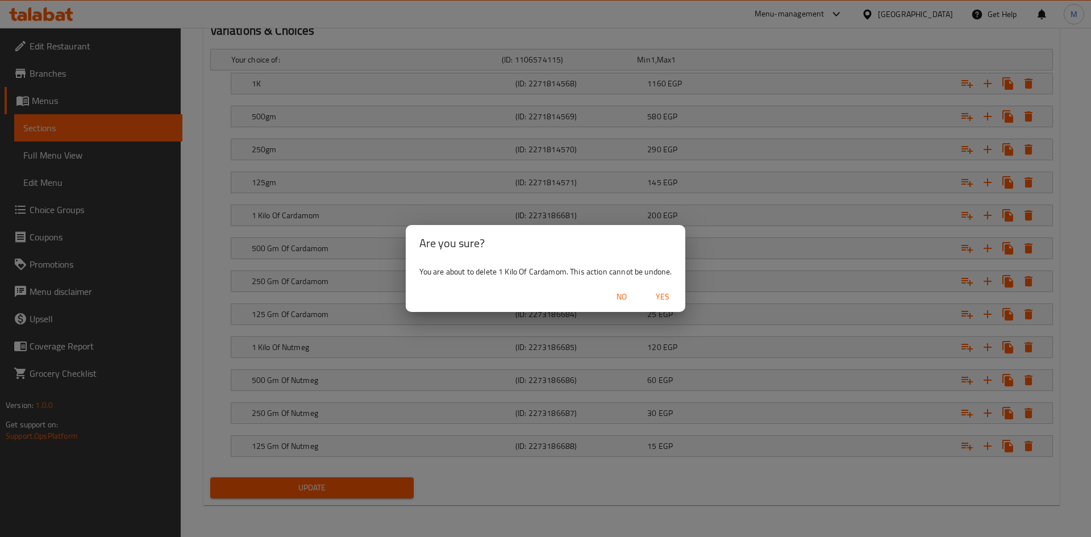
click at [662, 296] on span "Yes" at bounding box center [662, 297] width 27 height 14
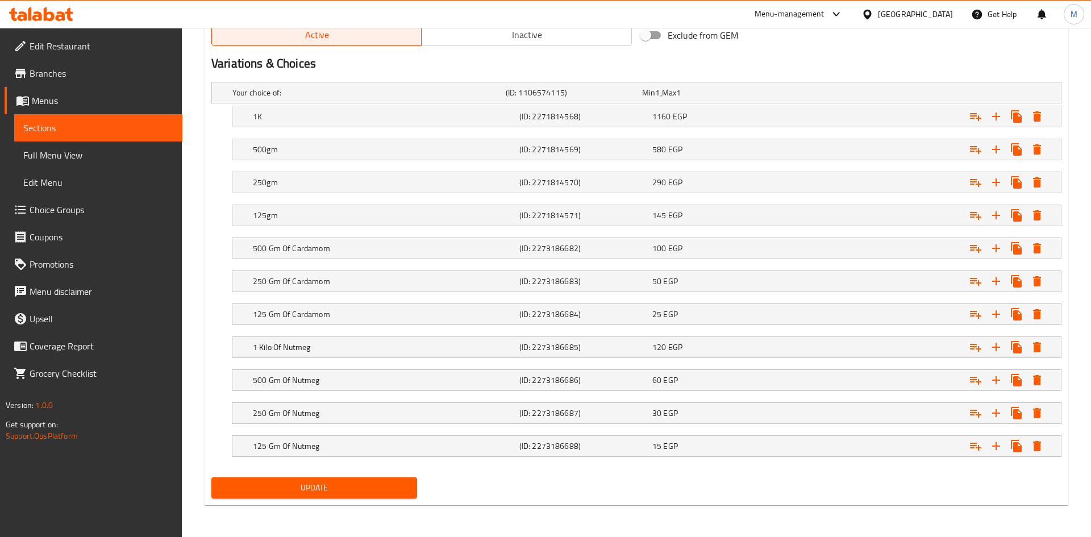
scroll to position [605, 0]
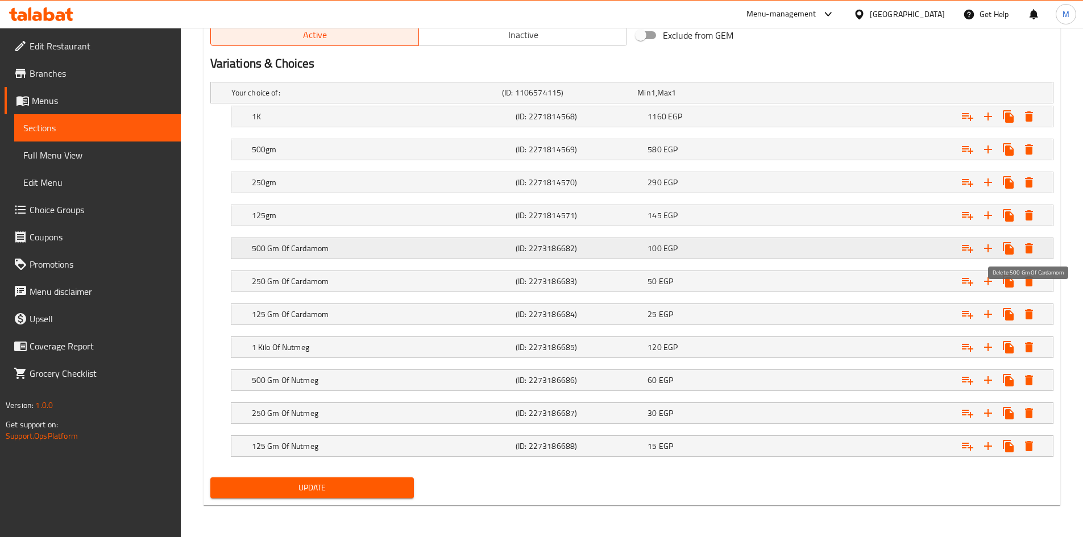
click at [1030, 250] on icon "Expand" at bounding box center [1029, 248] width 8 height 10
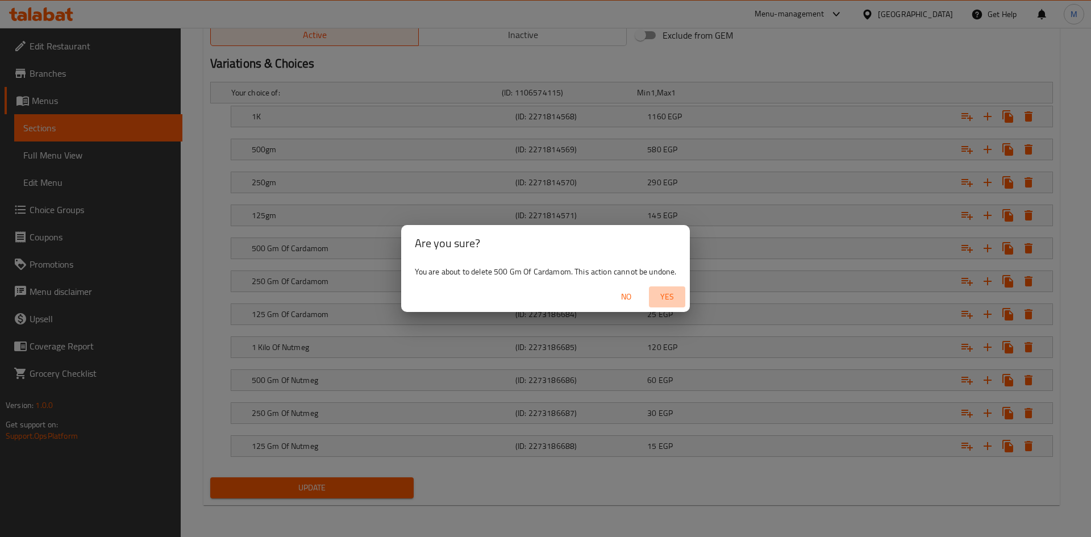
click at [666, 298] on span "Yes" at bounding box center [667, 297] width 27 height 14
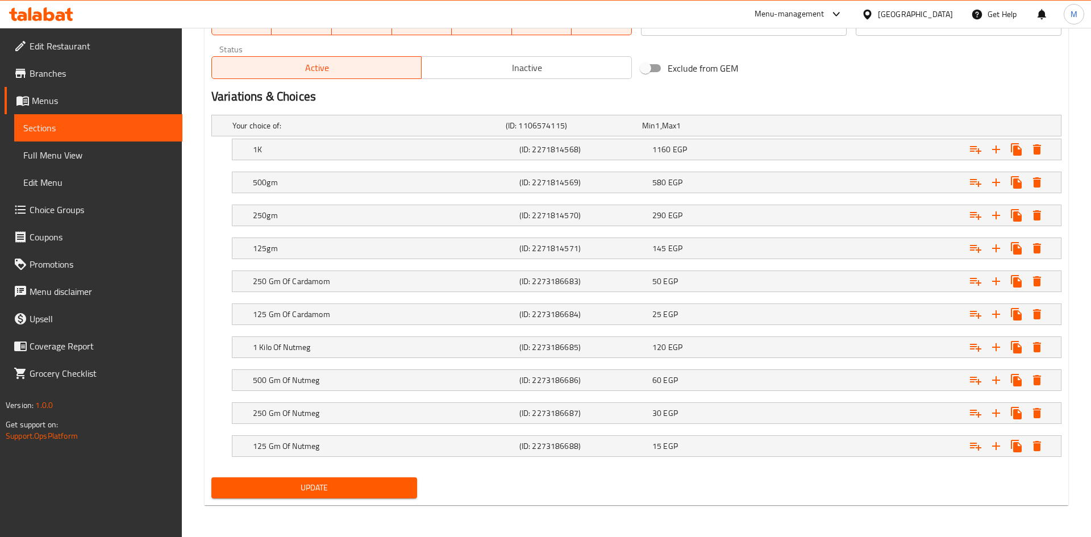
scroll to position [572, 0]
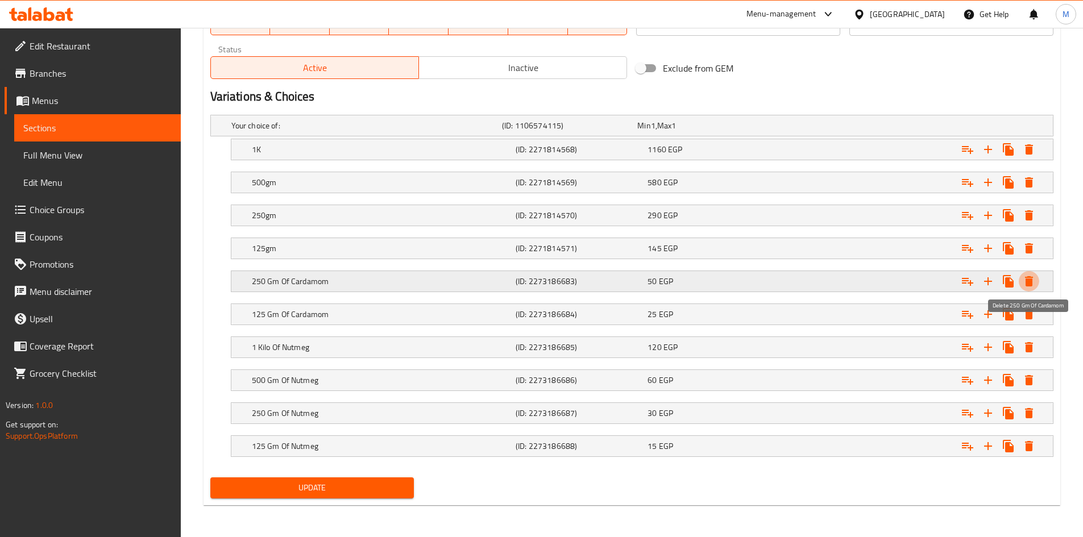
click at [1030, 284] on icon "Expand" at bounding box center [1029, 281] width 8 height 10
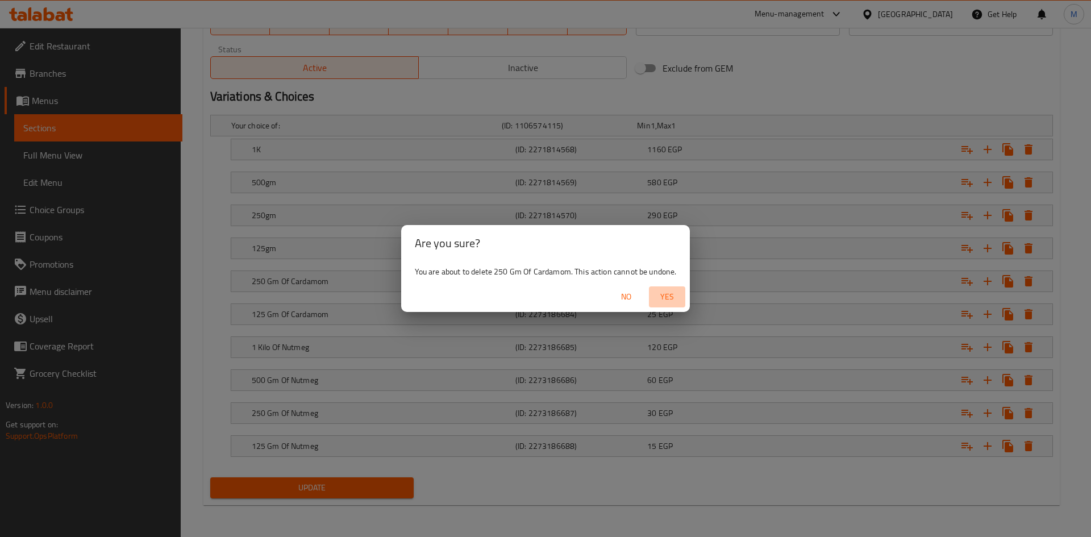
click at [671, 298] on span "Yes" at bounding box center [667, 297] width 27 height 14
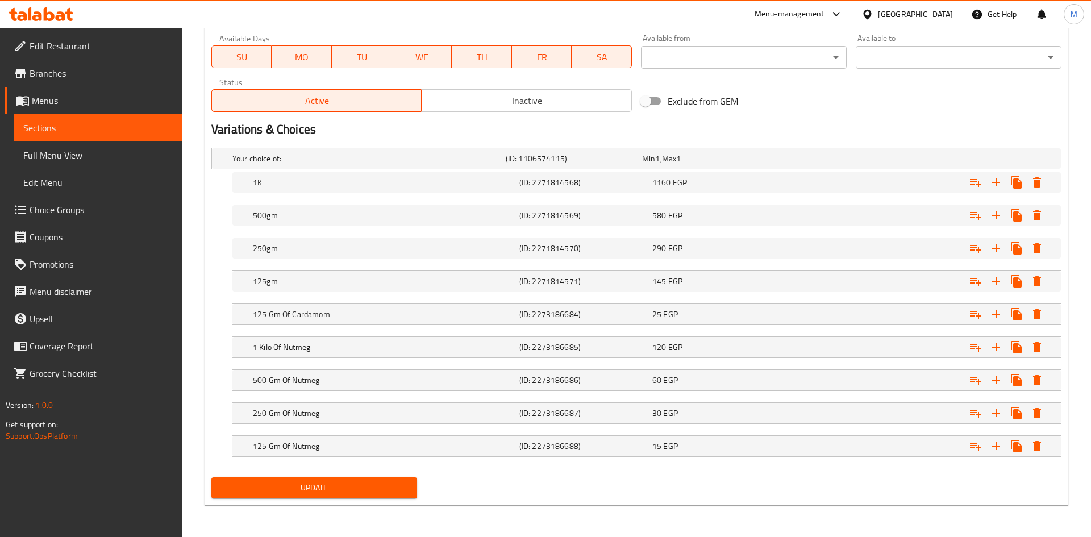
scroll to position [539, 0]
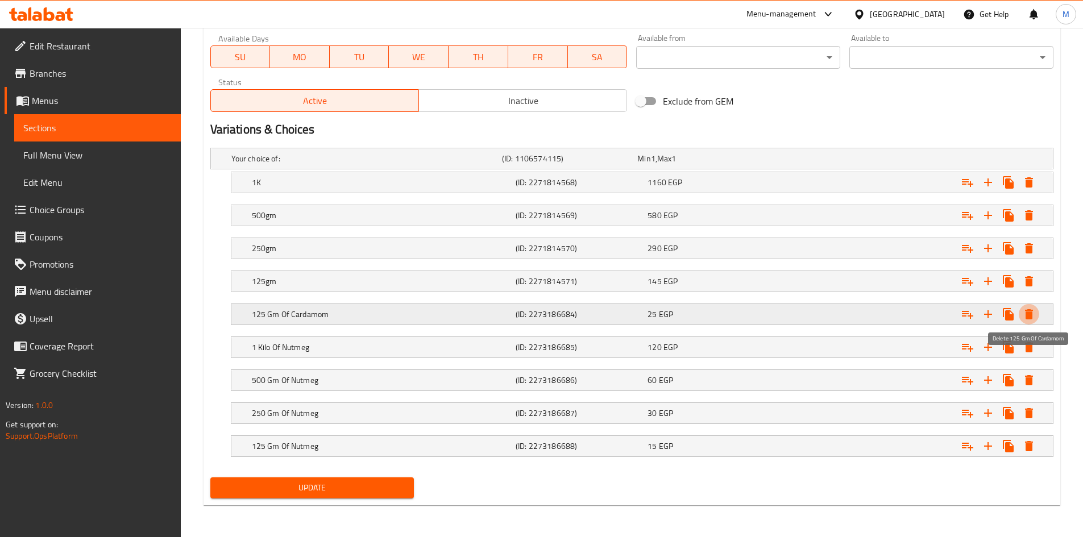
click at [1024, 315] on icon "Expand" at bounding box center [1029, 314] width 14 height 14
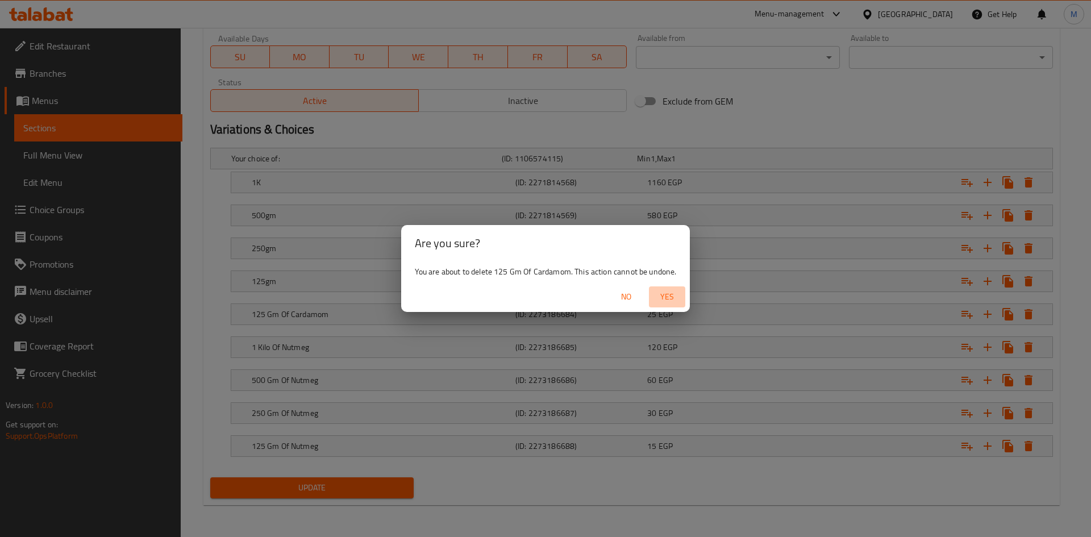
click at [663, 300] on span "Yes" at bounding box center [667, 297] width 27 height 14
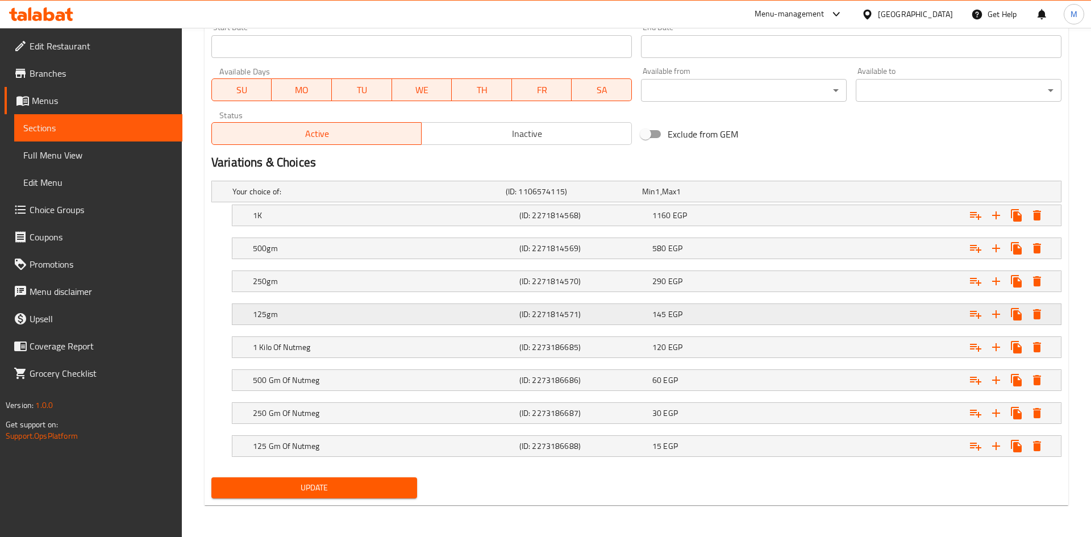
scroll to position [506, 0]
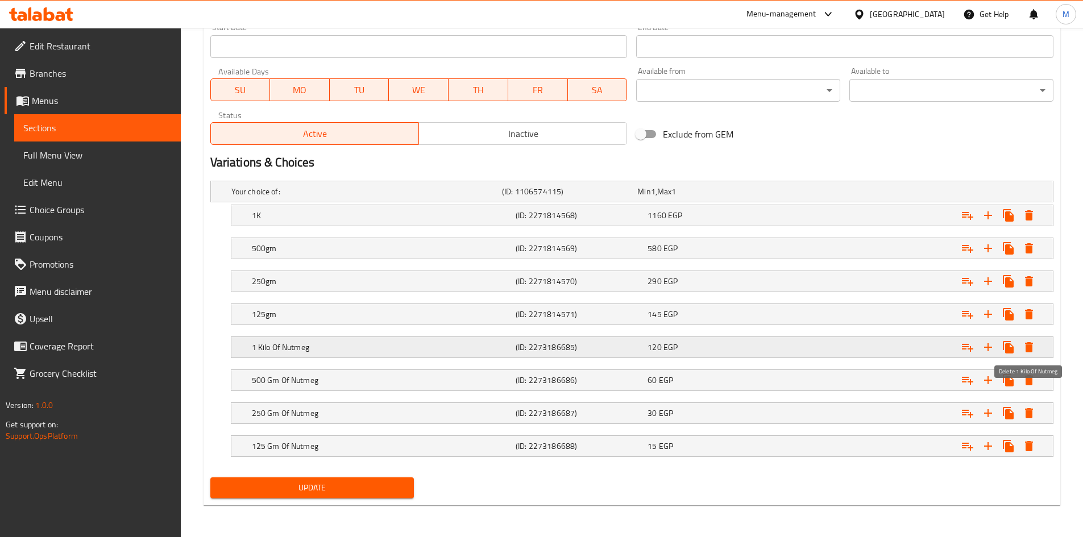
click at [1025, 346] on icon "Expand" at bounding box center [1029, 347] width 8 height 10
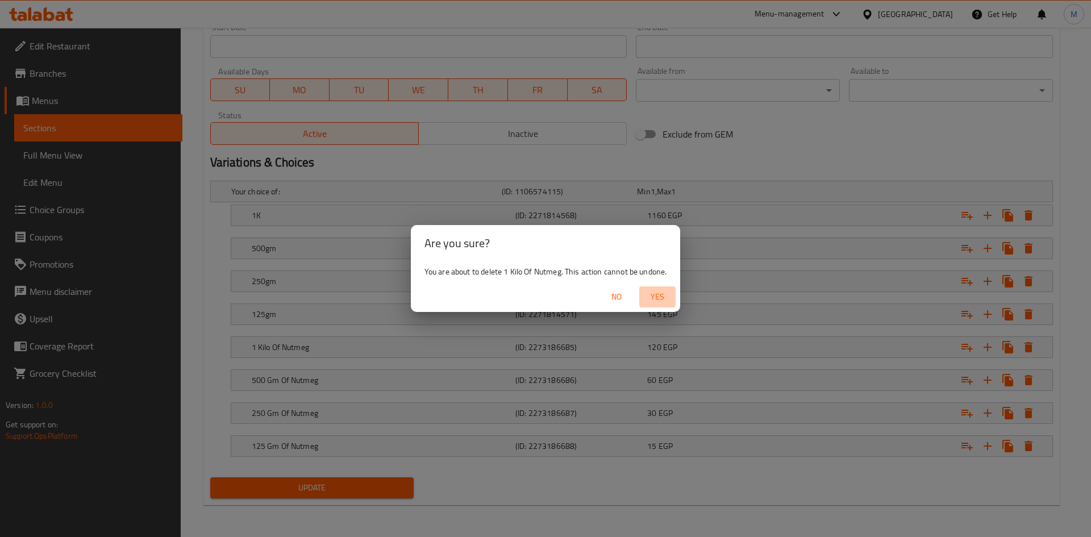
click at [662, 300] on span "Yes" at bounding box center [657, 297] width 27 height 14
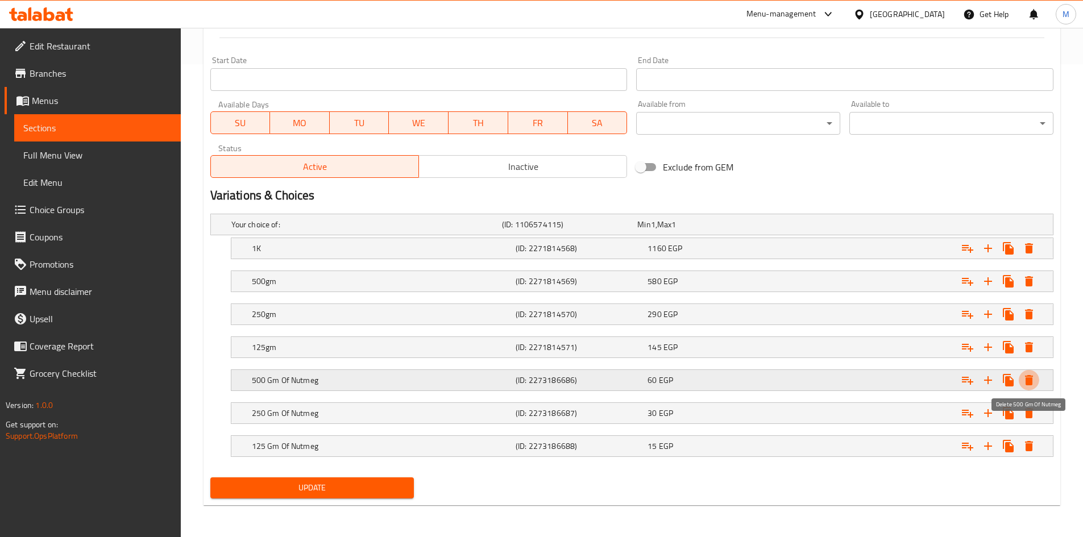
click at [1029, 383] on icon "Expand" at bounding box center [1029, 380] width 8 height 10
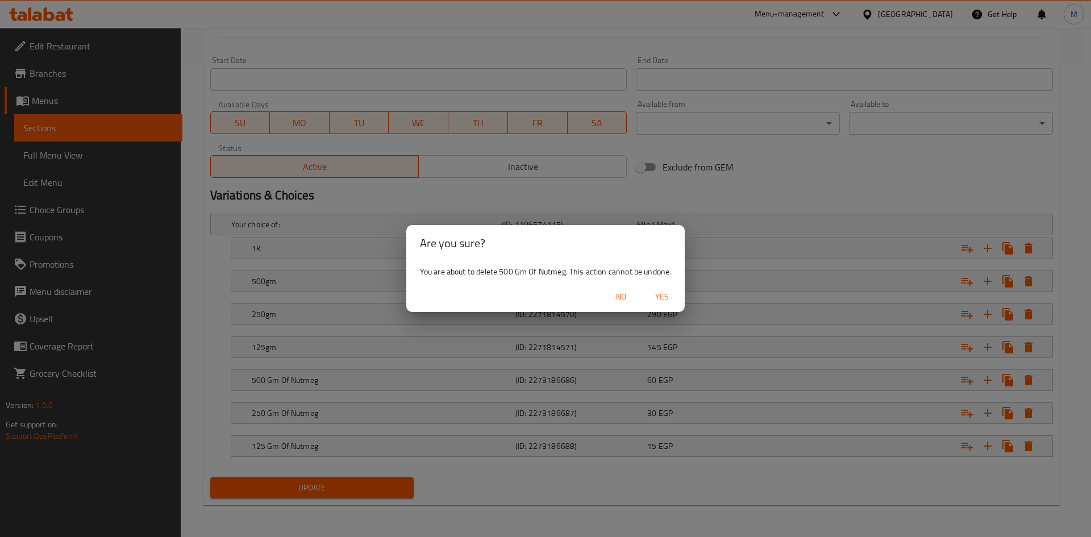
click at [658, 296] on span "Yes" at bounding box center [661, 297] width 27 height 14
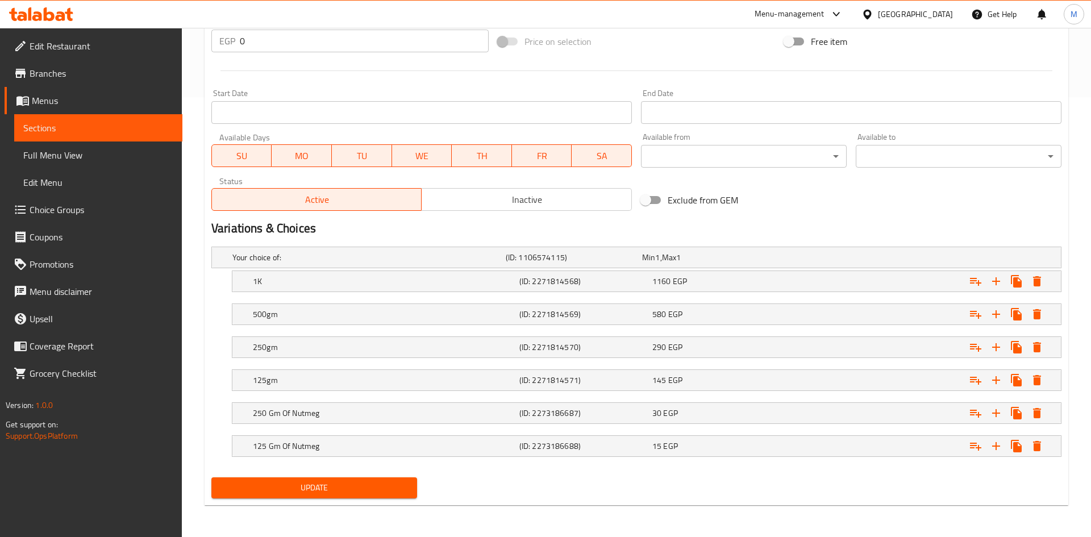
scroll to position [440, 0]
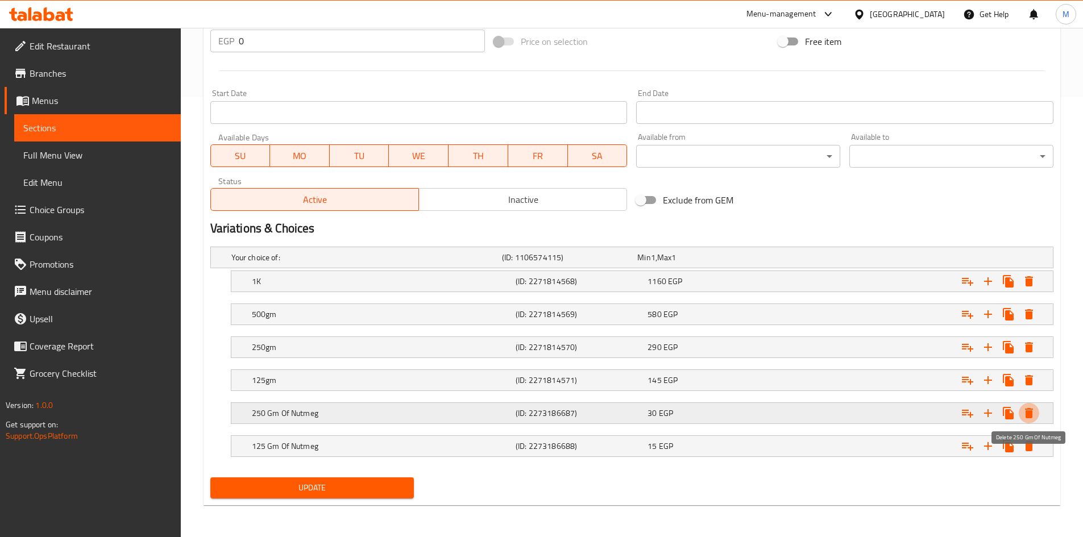
click at [1029, 413] on icon "Expand" at bounding box center [1029, 413] width 8 height 10
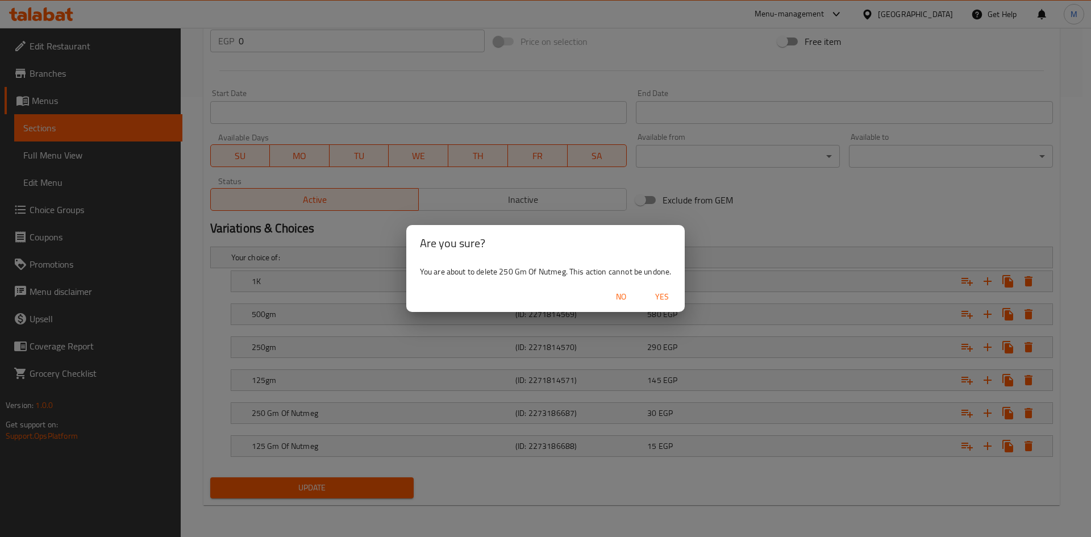
click at [667, 301] on span "Yes" at bounding box center [661, 297] width 27 height 14
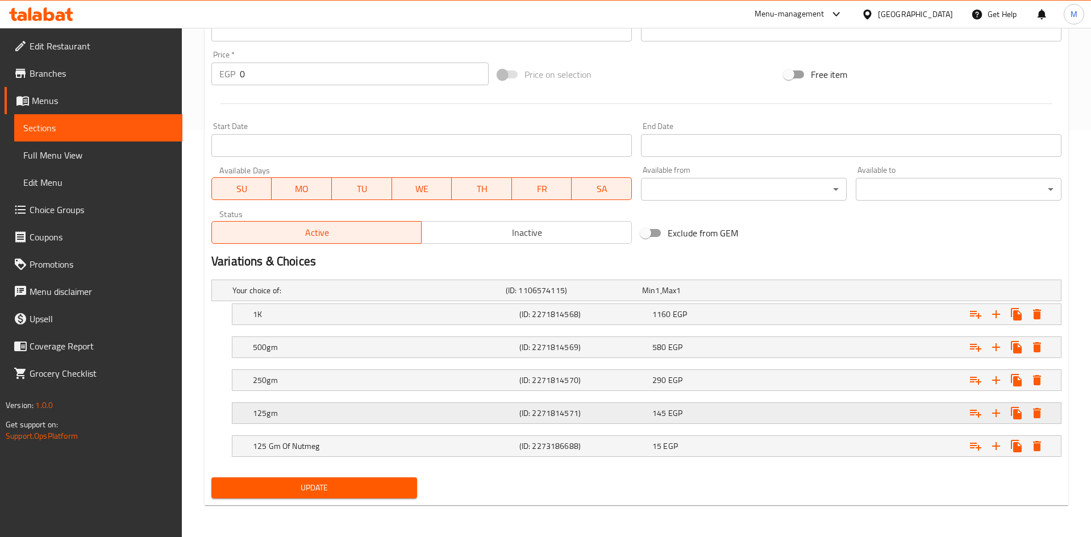
scroll to position [407, 0]
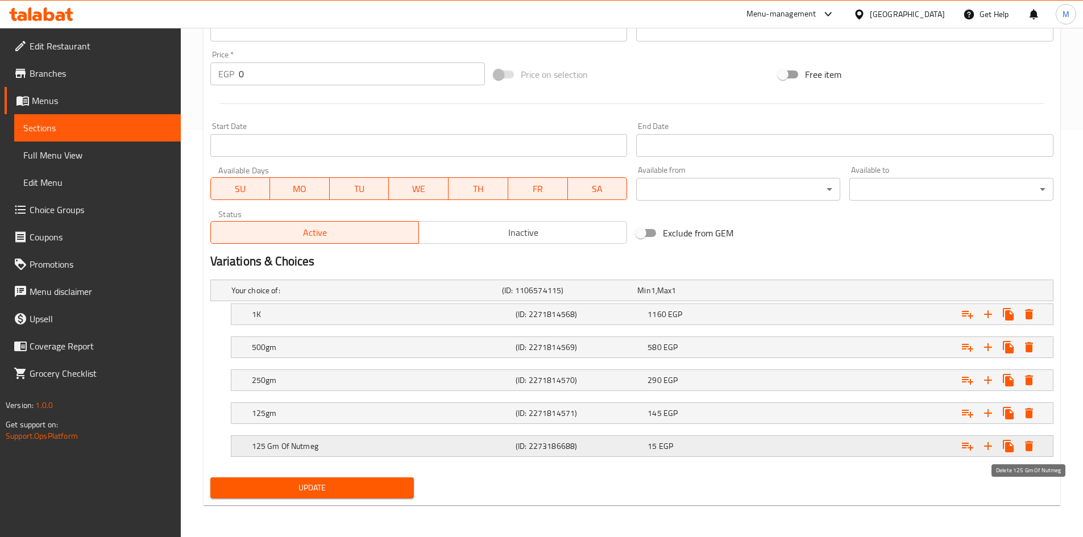
click at [1026, 446] on icon "Expand" at bounding box center [1029, 446] width 8 height 10
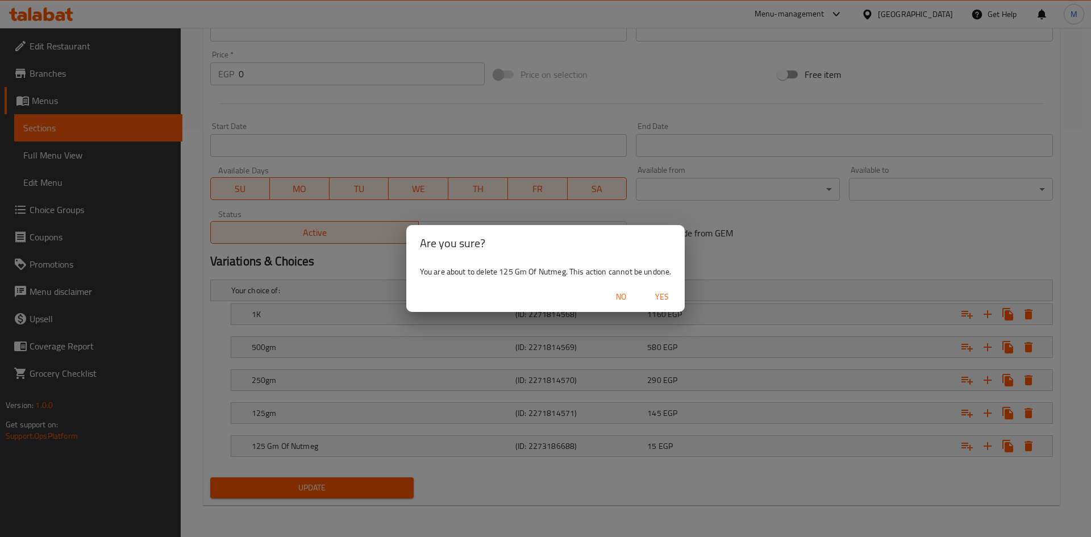
click at [668, 298] on span "Yes" at bounding box center [661, 297] width 27 height 14
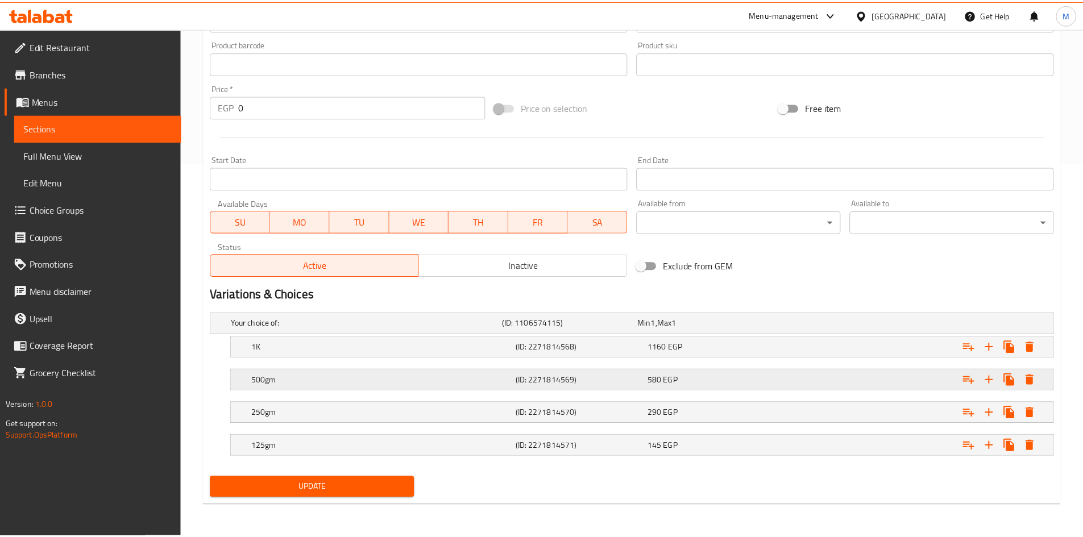
scroll to position [374, 0]
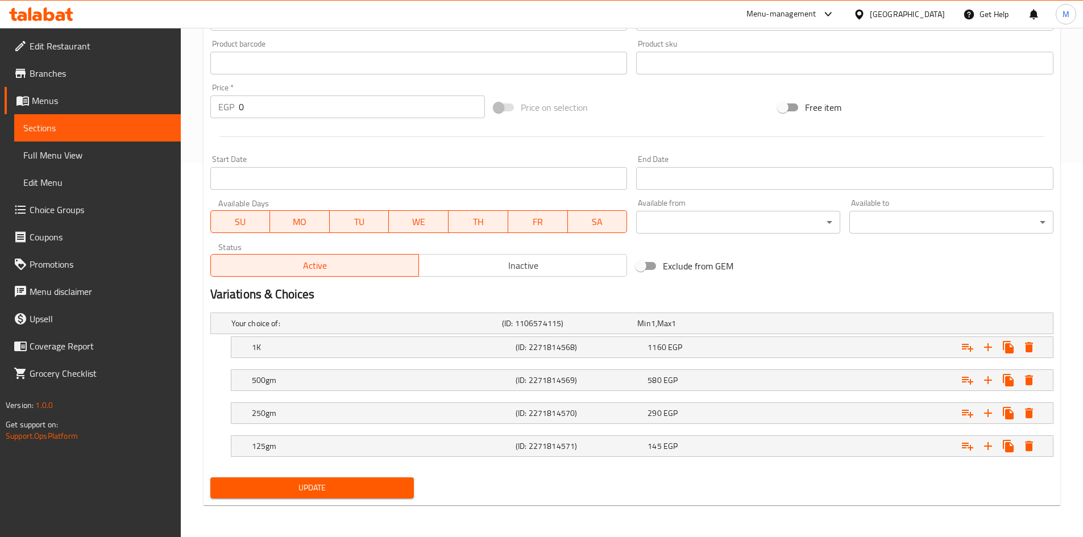
drag, startPoint x: 334, startPoint y: 484, endPoint x: 311, endPoint y: 418, distance: 69.6
click at [334, 484] on span "Update" at bounding box center [312, 488] width 186 height 14
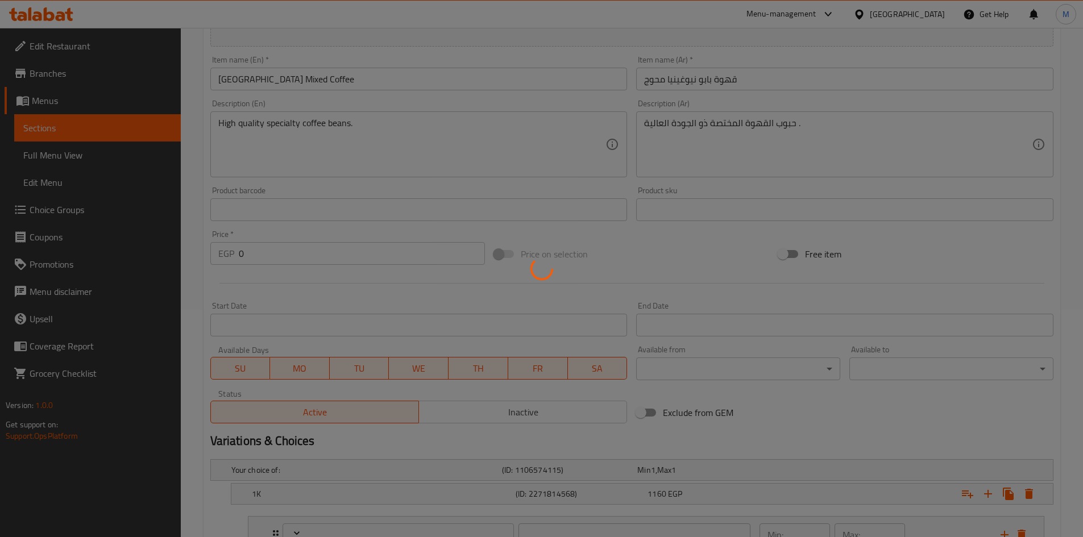
type input "إختيارك من الإضافات:"
type input "0"
type input "إختيارك من الإضافات:"
type input "0"
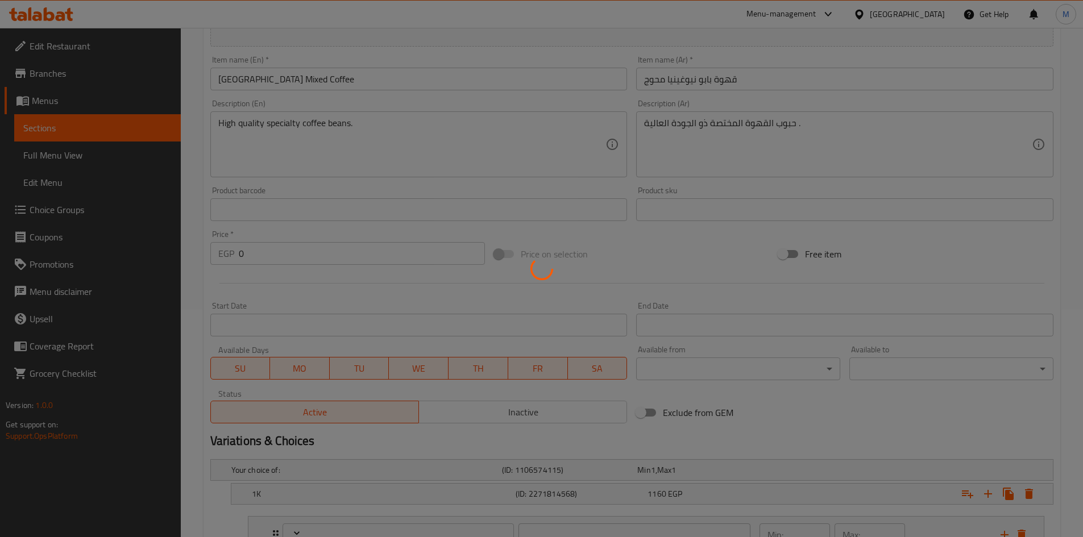
type input "0"
type input "إختيارك من الإضافات:"
type input "0"
type input "إختيارك من الإضافات:"
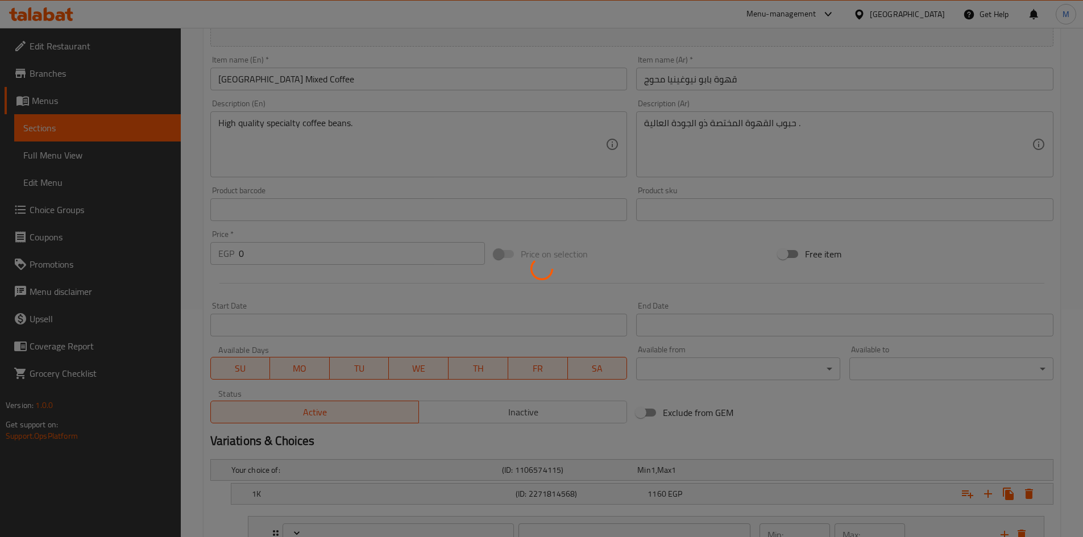
type input "0"
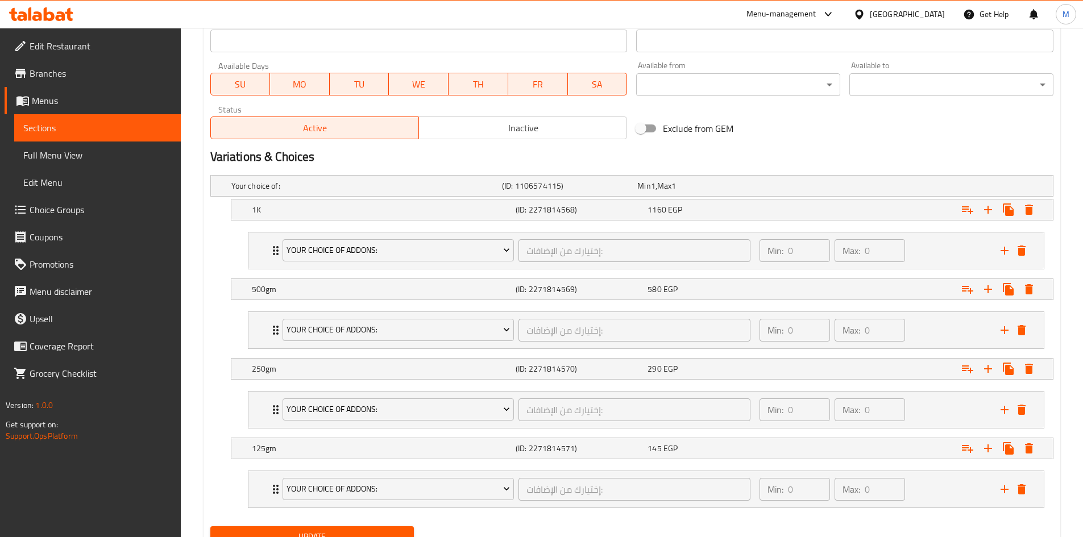
scroll to position [560, 0]
